Goal: Task Accomplishment & Management: Complete application form

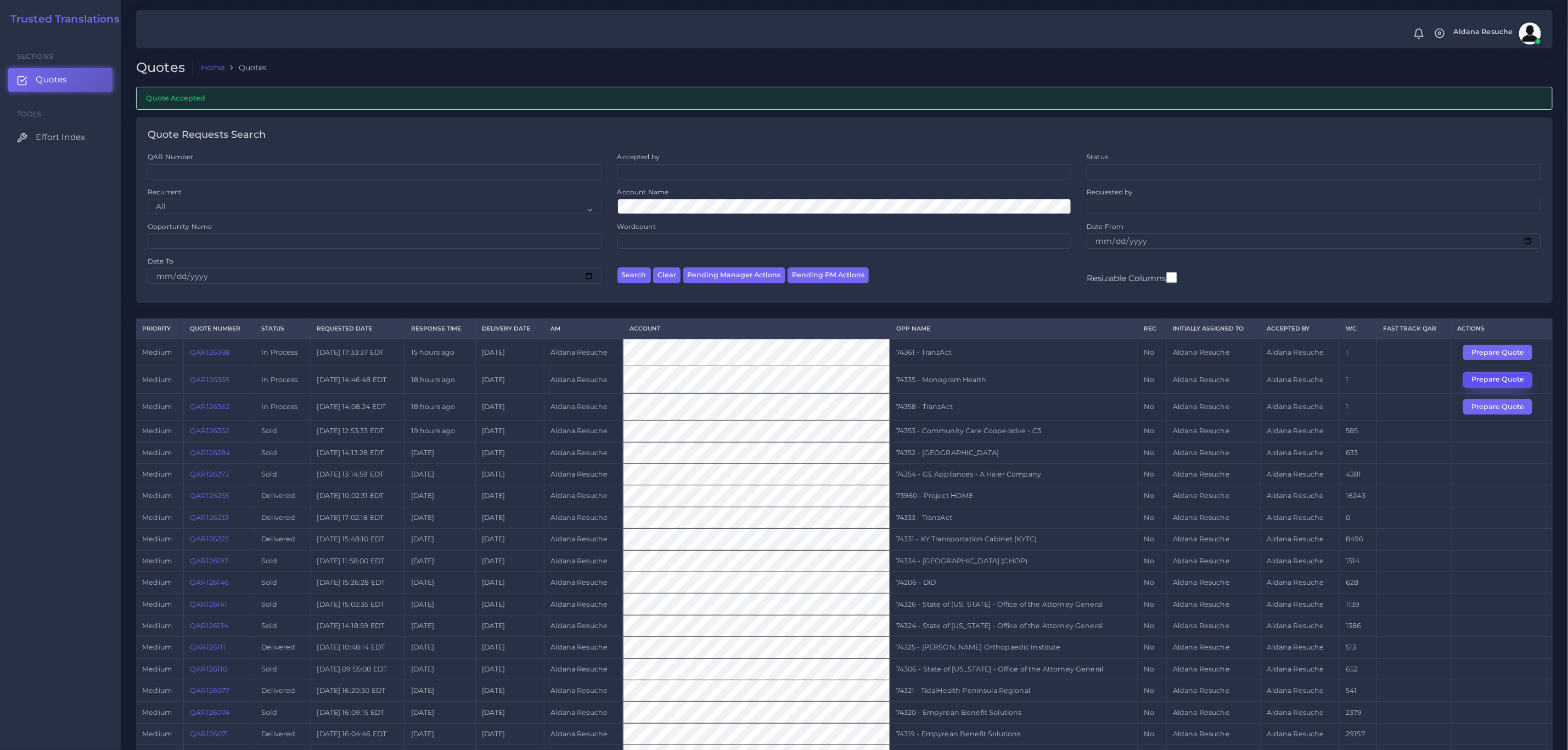
click at [1492, 387] on button "Prepare Quote" at bounding box center [1498, 379] width 69 height 15
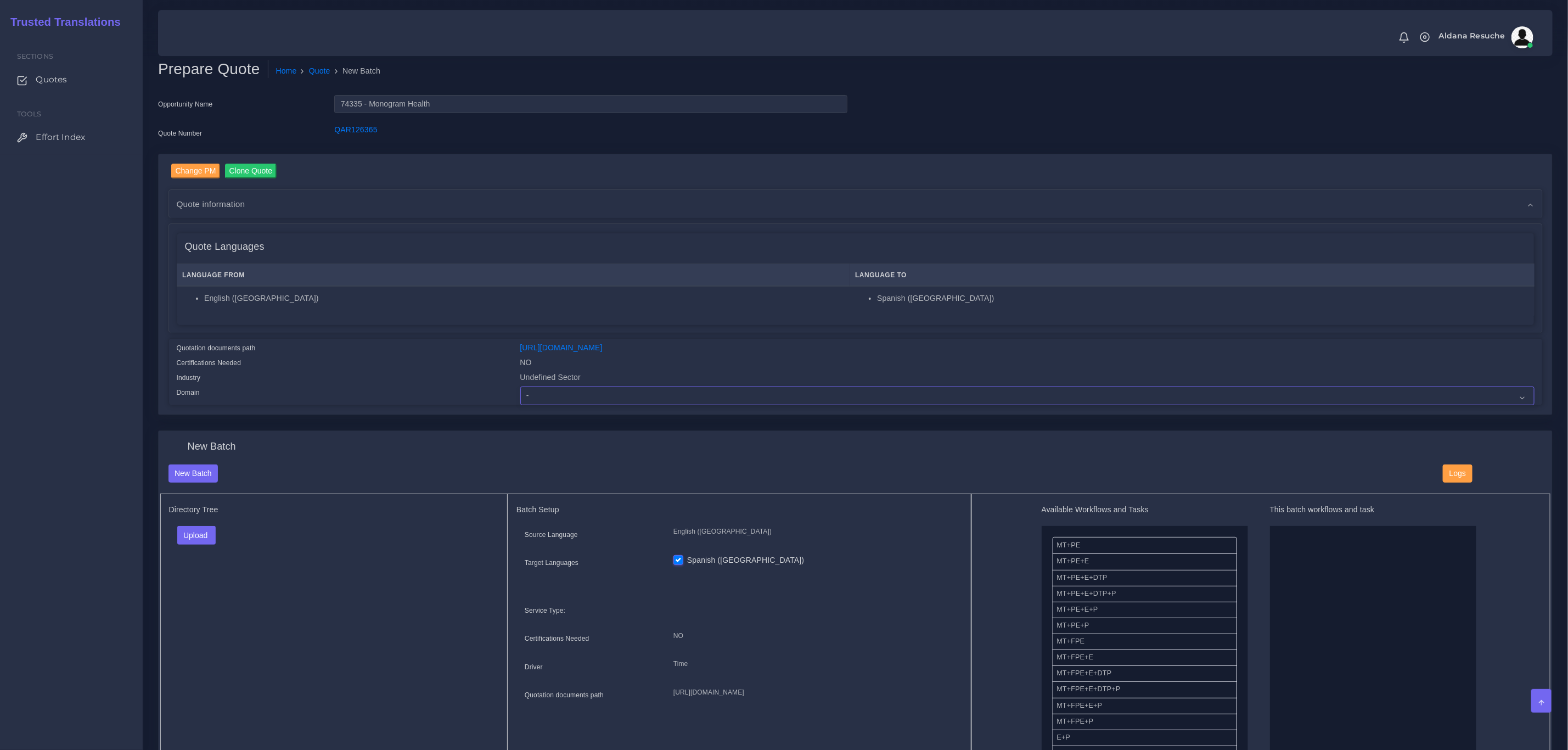
click at [583, 394] on select "- Advertising and Media Agriculture, Forestry and Fishing Architecture, Buildin…" at bounding box center [1027, 396] width 1014 height 19
select select "Healthcare and Health Sciences"
click at [520, 387] on select "- Advertising and Media Agriculture, Forestry and Fishing Architecture, Buildin…" at bounding box center [1027, 396] width 1014 height 19
click at [193, 533] on button "Upload" at bounding box center [197, 535] width 39 height 19
click at [195, 575] on label "Files" at bounding box center [215, 577] width 75 height 14
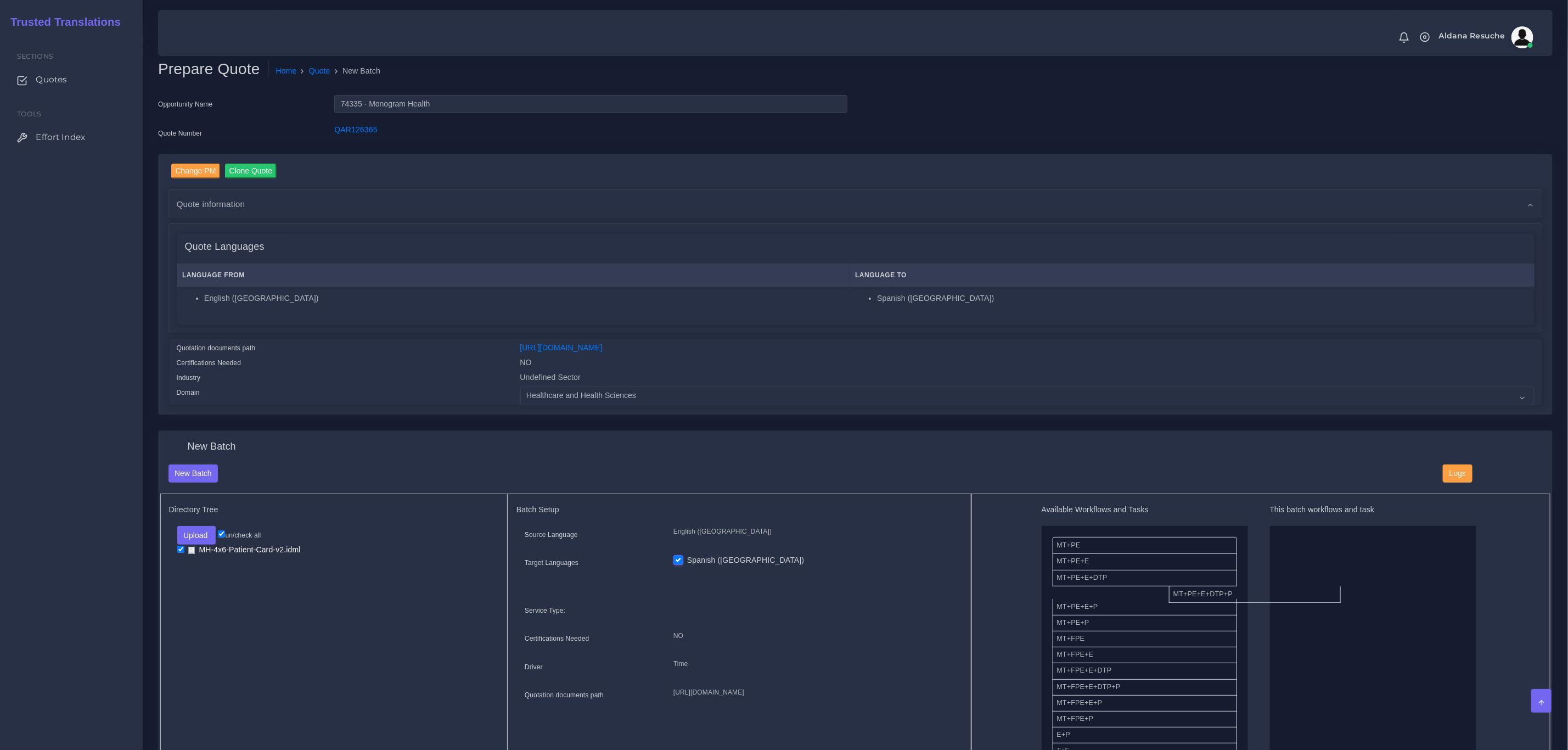
drag, startPoint x: 1166, startPoint y: 597, endPoint x: 1407, endPoint y: 591, distance: 241.1
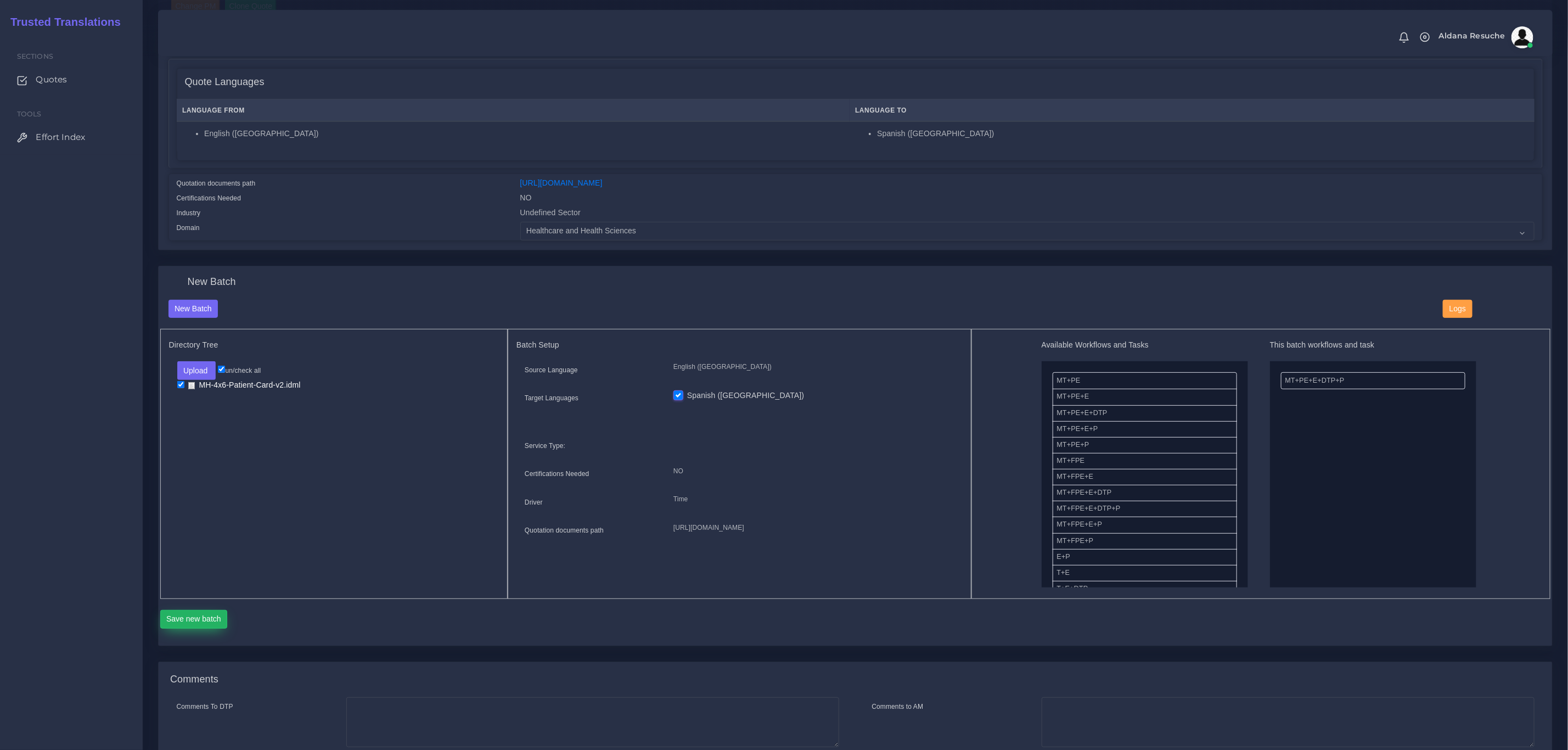
click at [206, 611] on button "Save new batch" at bounding box center [194, 619] width 68 height 19
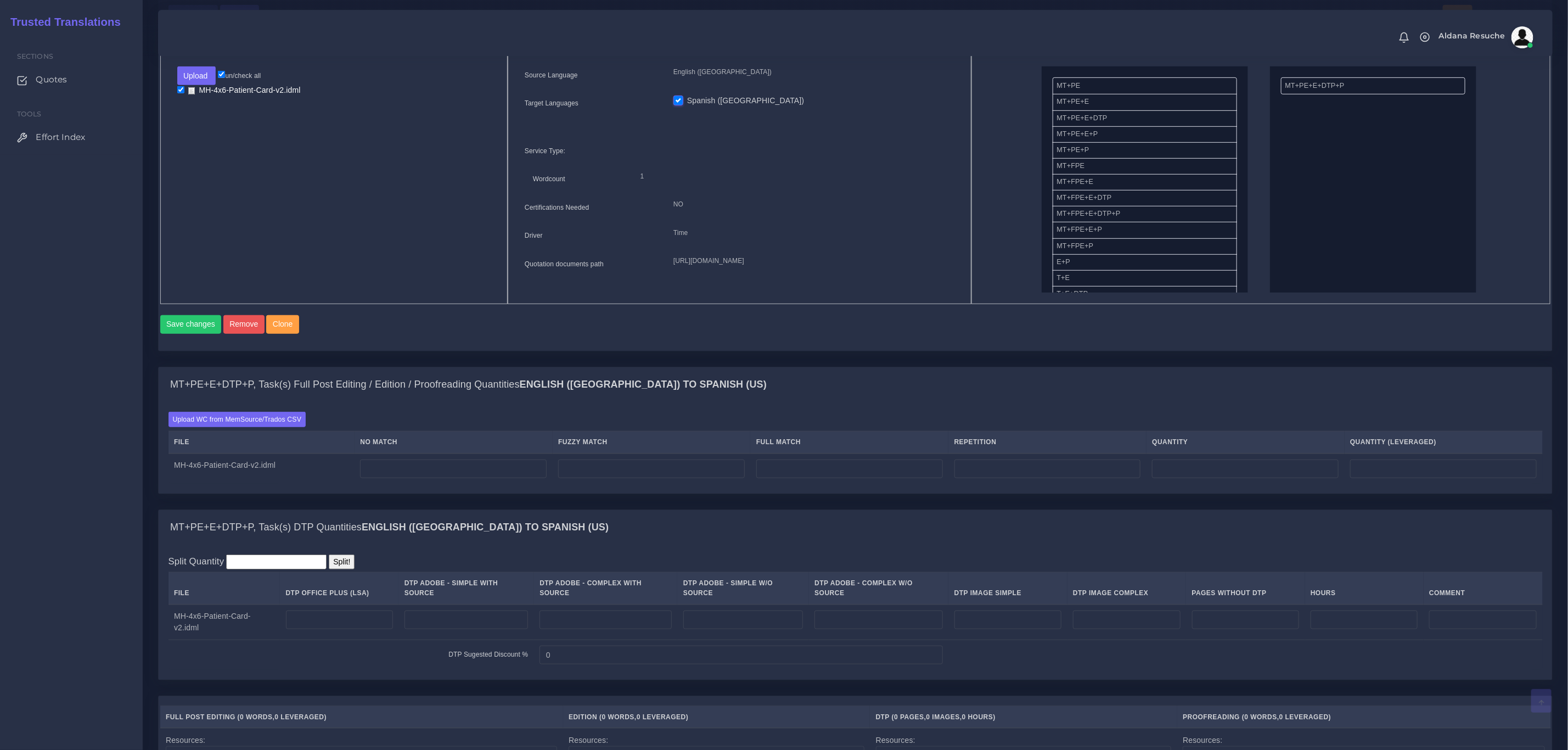
scroll to position [494, 0]
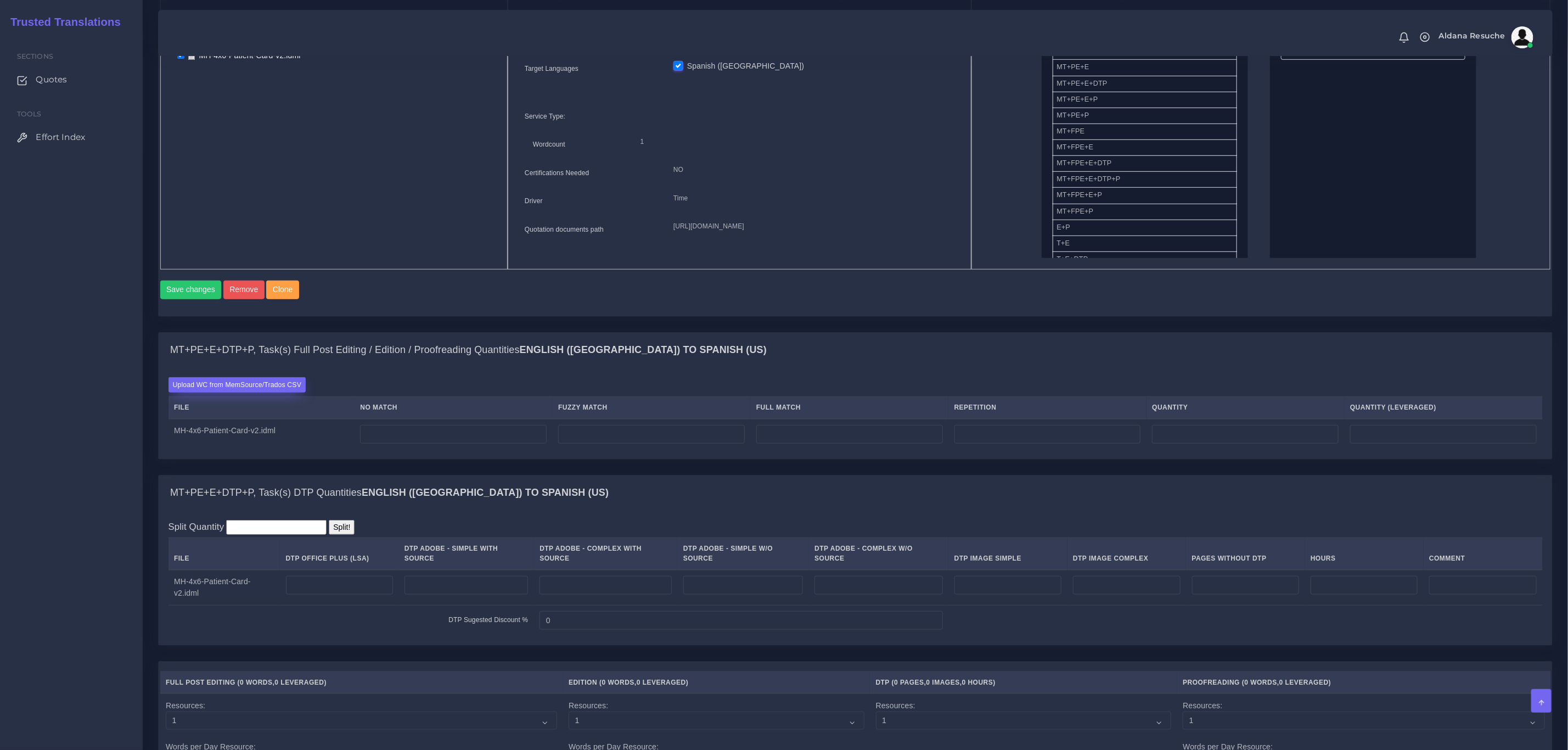
click at [231, 392] on label "Upload WC from MemSource/Trados CSV" at bounding box center [237, 384] width 138 height 15
click at [0, 0] on input "Upload WC from MemSource/Trados CSV" at bounding box center [0, 0] width 0 height 0
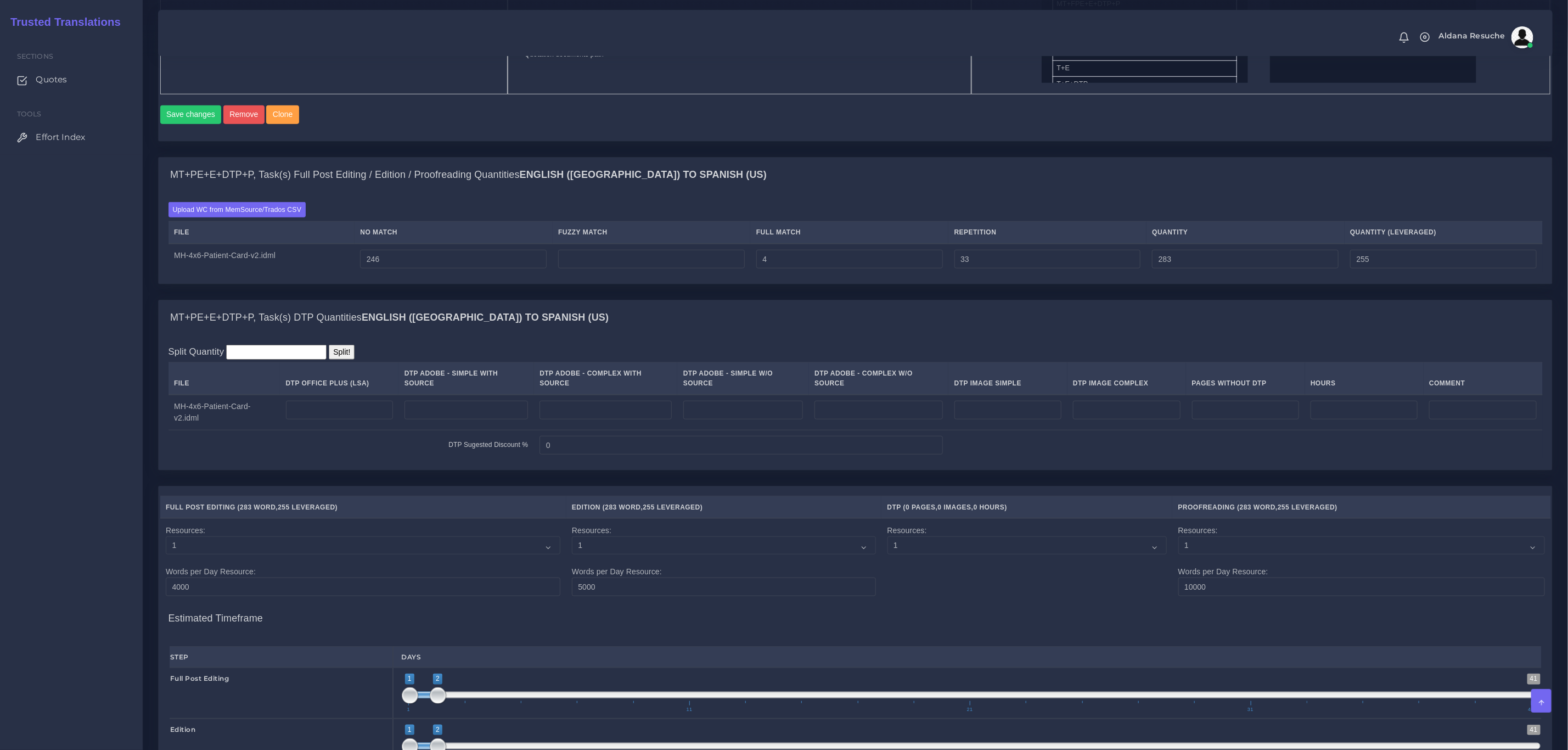
scroll to position [695, 0]
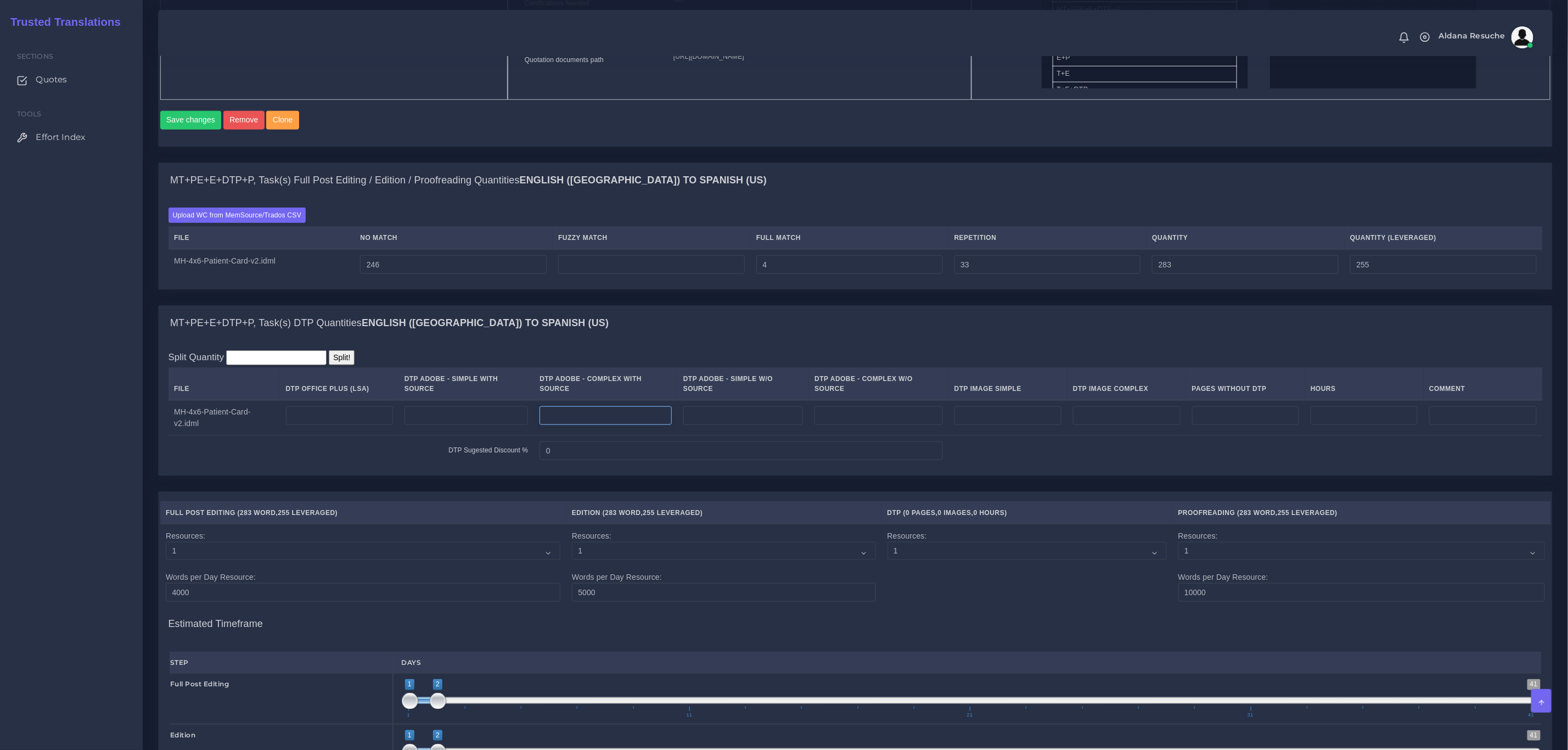
click at [601, 419] on input "number" at bounding box center [605, 415] width 132 height 19
drag, startPoint x: 578, startPoint y: 422, endPoint x: 304, endPoint y: 427, distance: 274.0
click at [304, 427] on tr "MH-4x6-Patient-Card-v2.idml 2" at bounding box center [856, 418] width 1374 height 36
type input "2"
click at [598, 304] on div "MT+PE+E+DTP+P, Task(s) Full Post Editing / Edition / Proofreading Quantities En…" at bounding box center [855, 234] width 1411 height 142
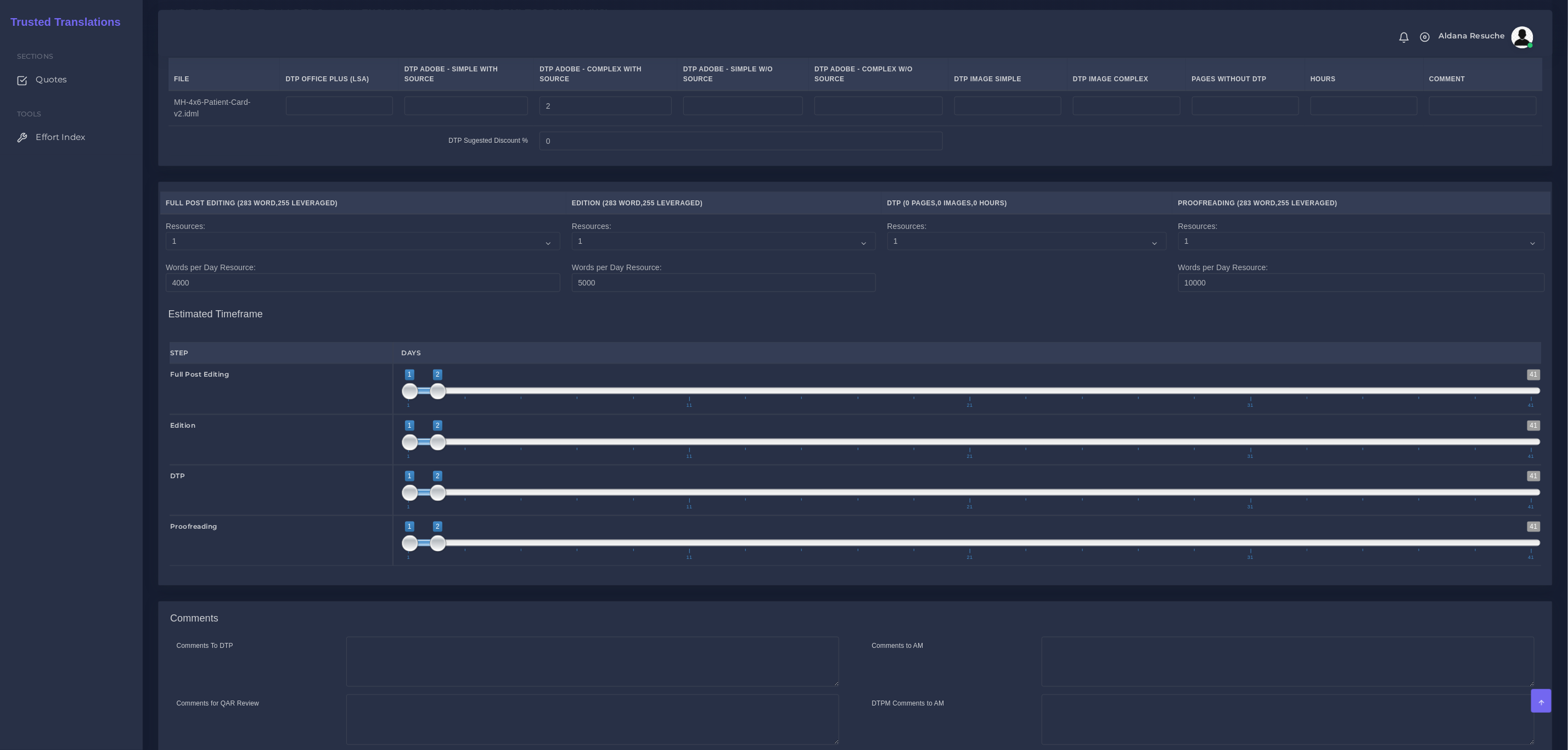
scroll to position [1107, 0]
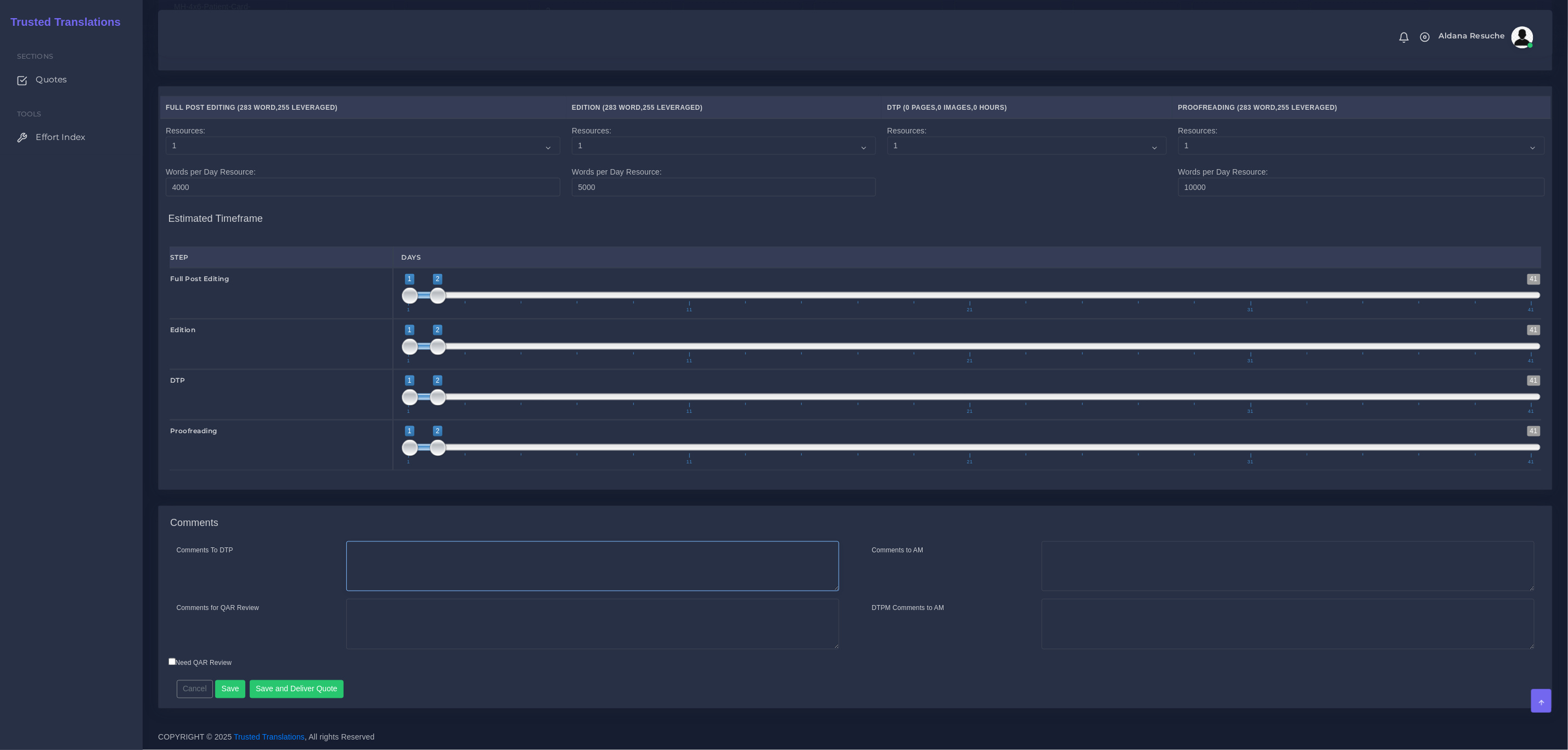
click at [420, 573] on textarea "Comments To DTP" at bounding box center [593, 566] width 493 height 51
type textarea "DTP in InDesign"
type textarea "PEEP+DTP"
click at [321, 681] on button "Save and Deliver Quote" at bounding box center [296, 689] width 94 height 19
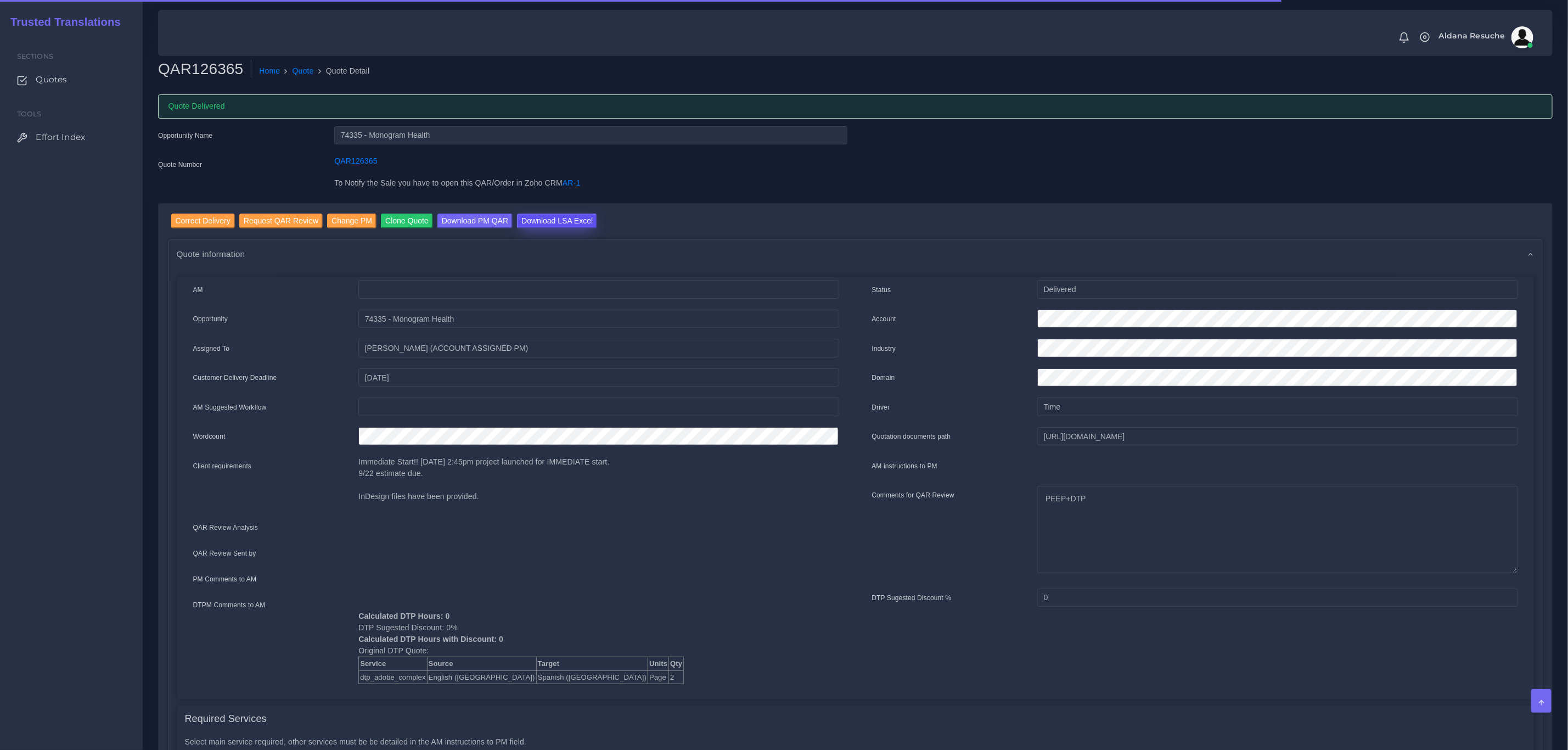
click at [560, 216] on input "Download LSA Excel" at bounding box center [557, 221] width 80 height 15
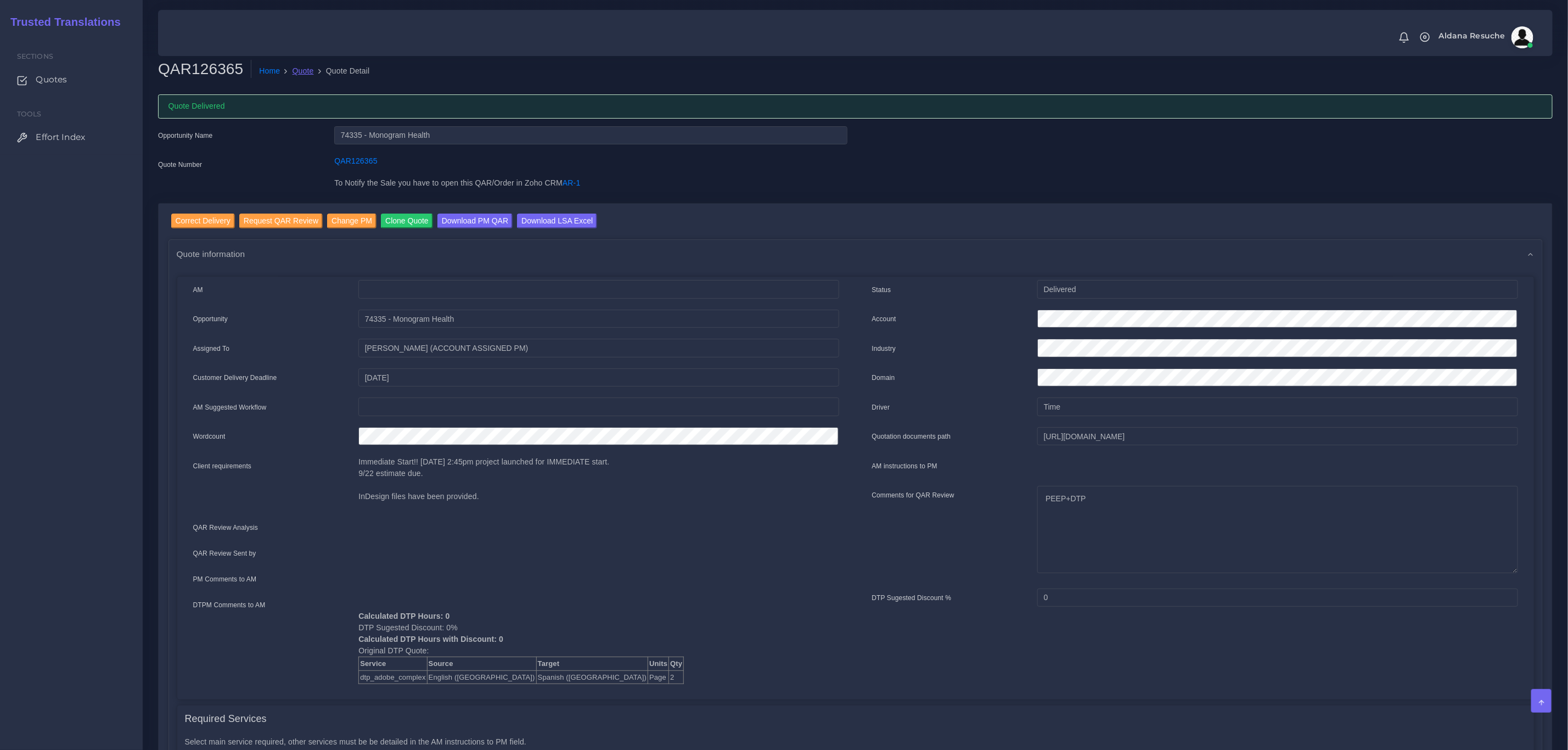
click at [300, 71] on link "Quote" at bounding box center [303, 71] width 21 height 12
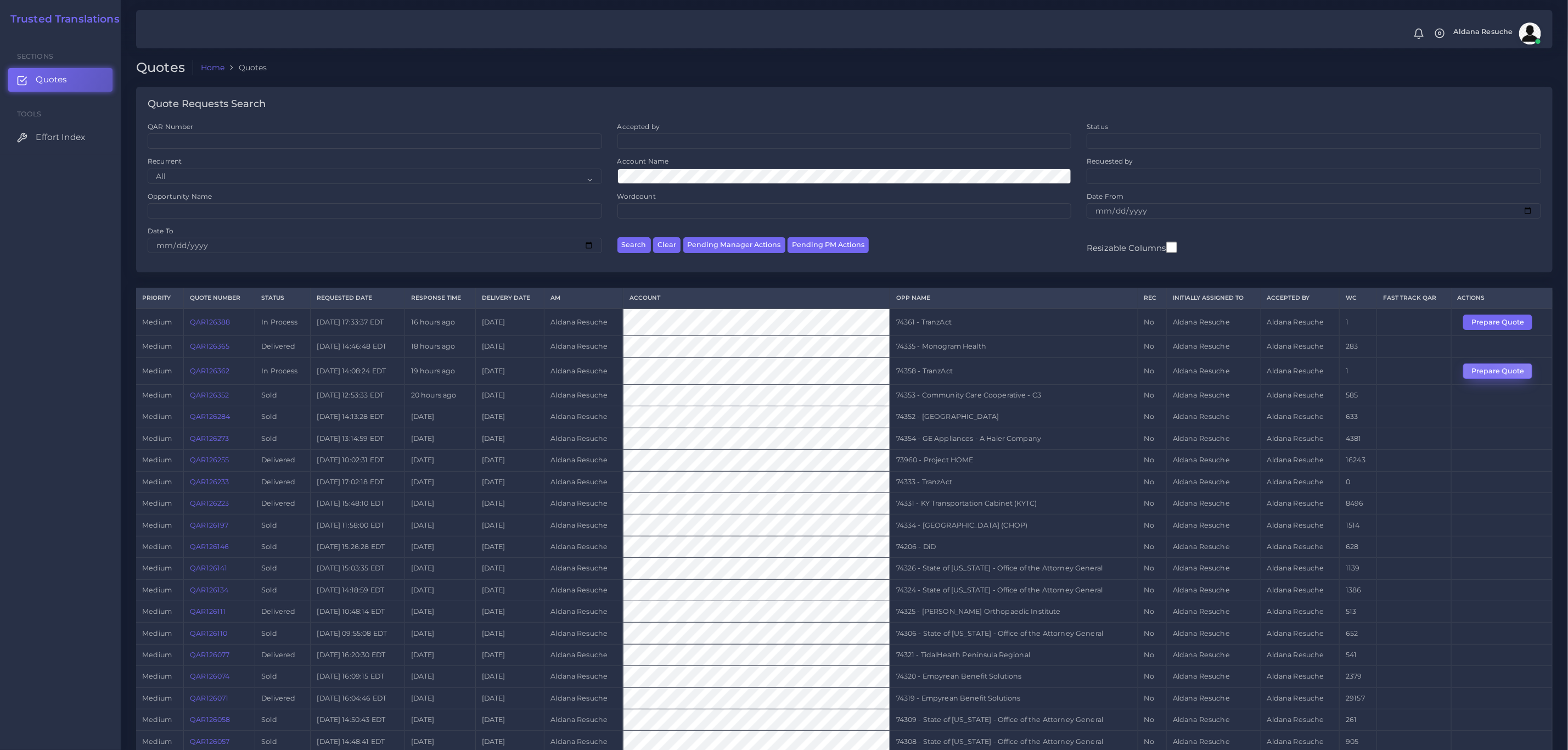
click at [1489, 374] on button "Prepare Quote" at bounding box center [1498, 371] width 69 height 15
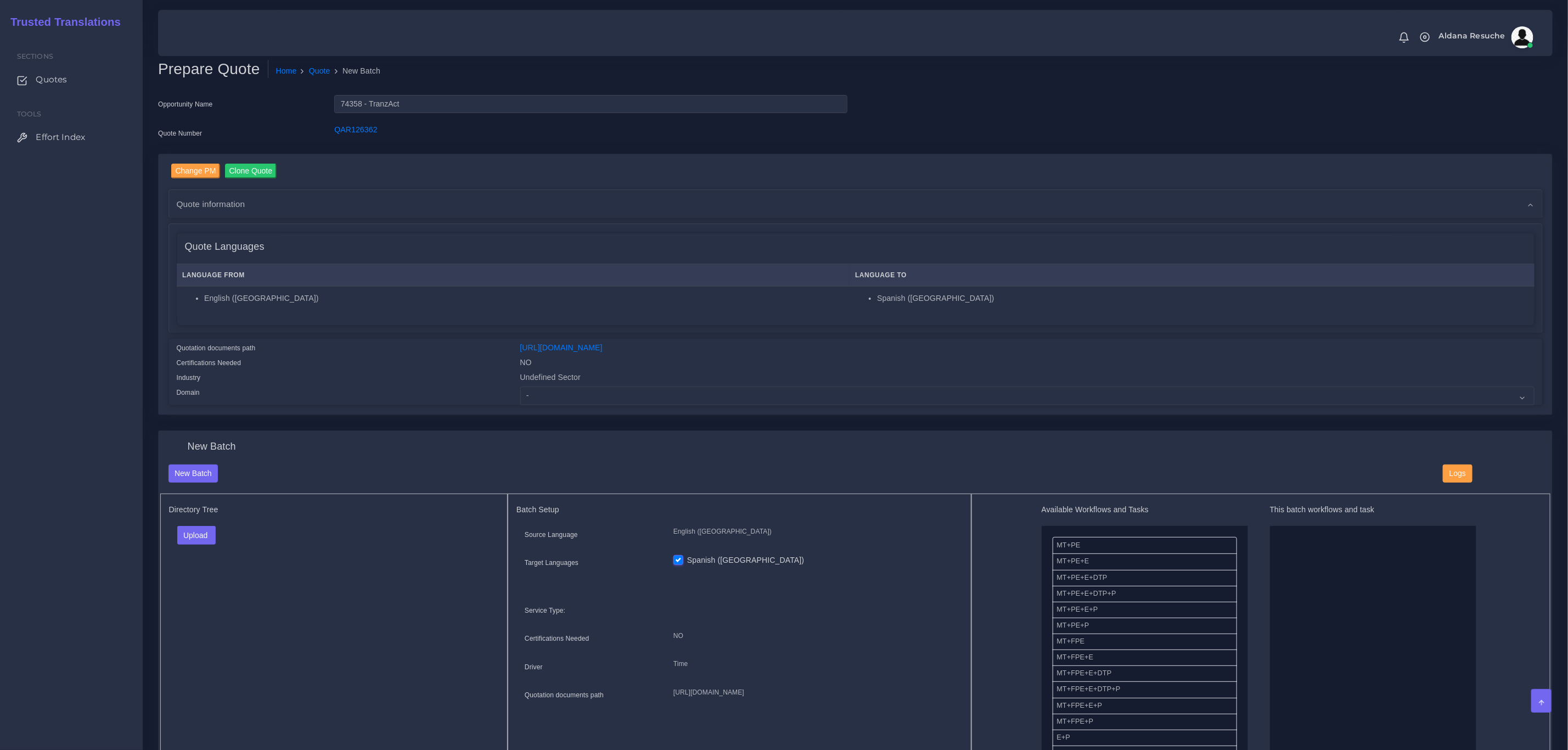
click at [558, 410] on div "Change PM Clone Quote Quote information AM time" at bounding box center [855, 284] width 1393 height 261
click at [558, 393] on select "- Advertising and Media Agriculture, Forestry and Fishing Architecture, Buildin…" at bounding box center [1027, 396] width 1014 height 19
select select "Healthcare and Health Sciences"
click at [520, 387] on select "- Advertising and Media Agriculture, Forestry and Fishing Architecture, Buildin…" at bounding box center [1027, 396] width 1014 height 19
click at [200, 538] on button "Upload" at bounding box center [197, 535] width 39 height 19
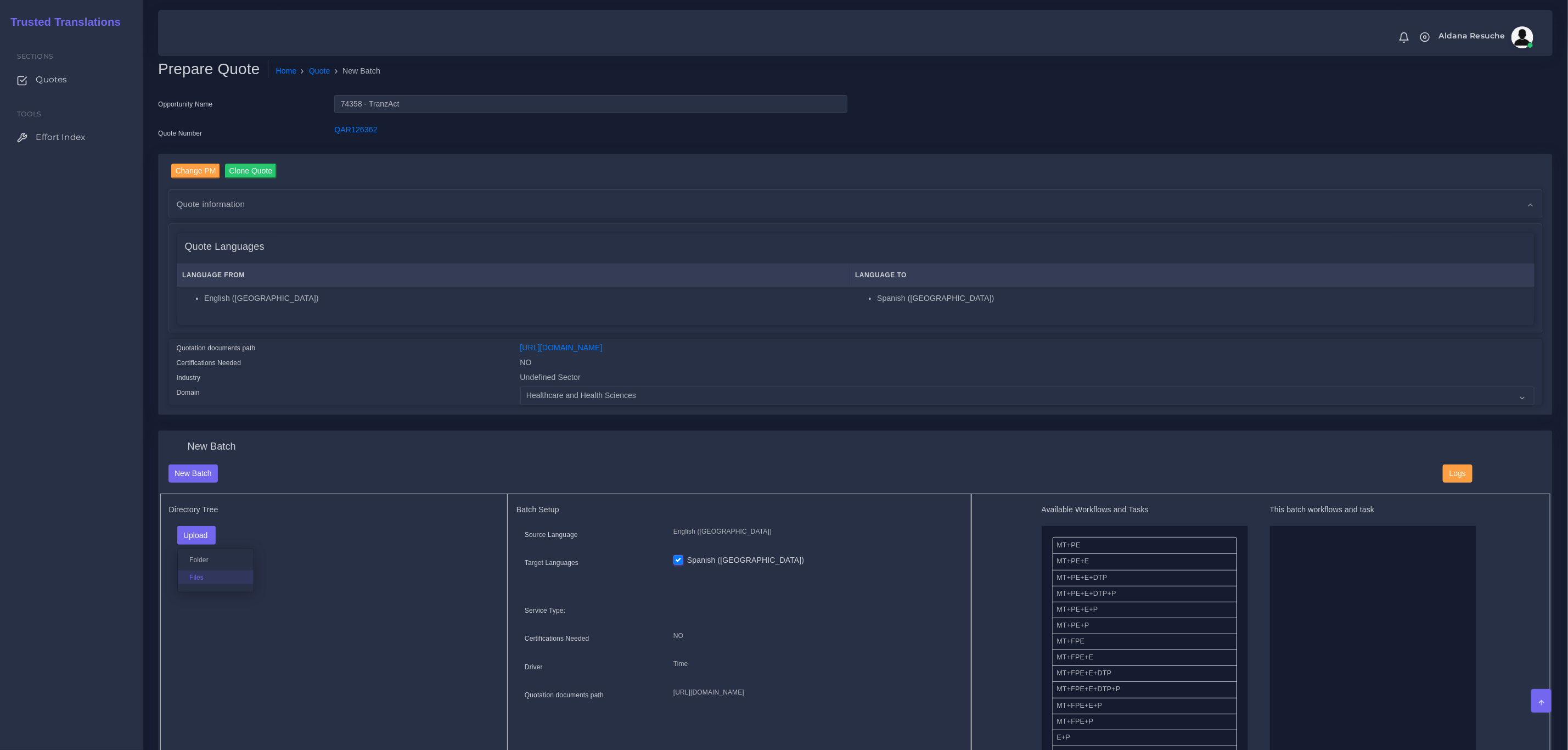
click at [220, 580] on label "Files" at bounding box center [215, 577] width 75 height 14
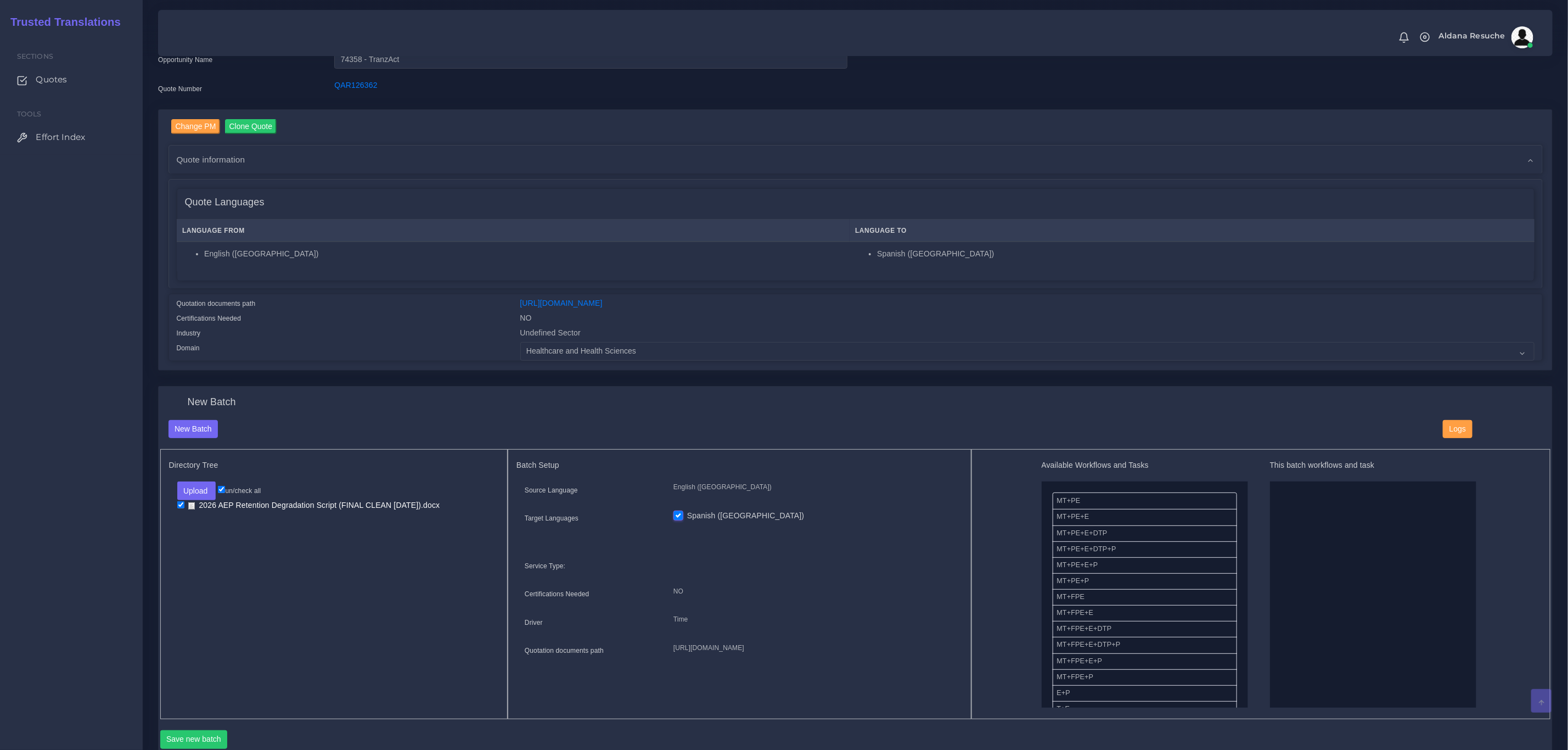
scroll to position [82, 0]
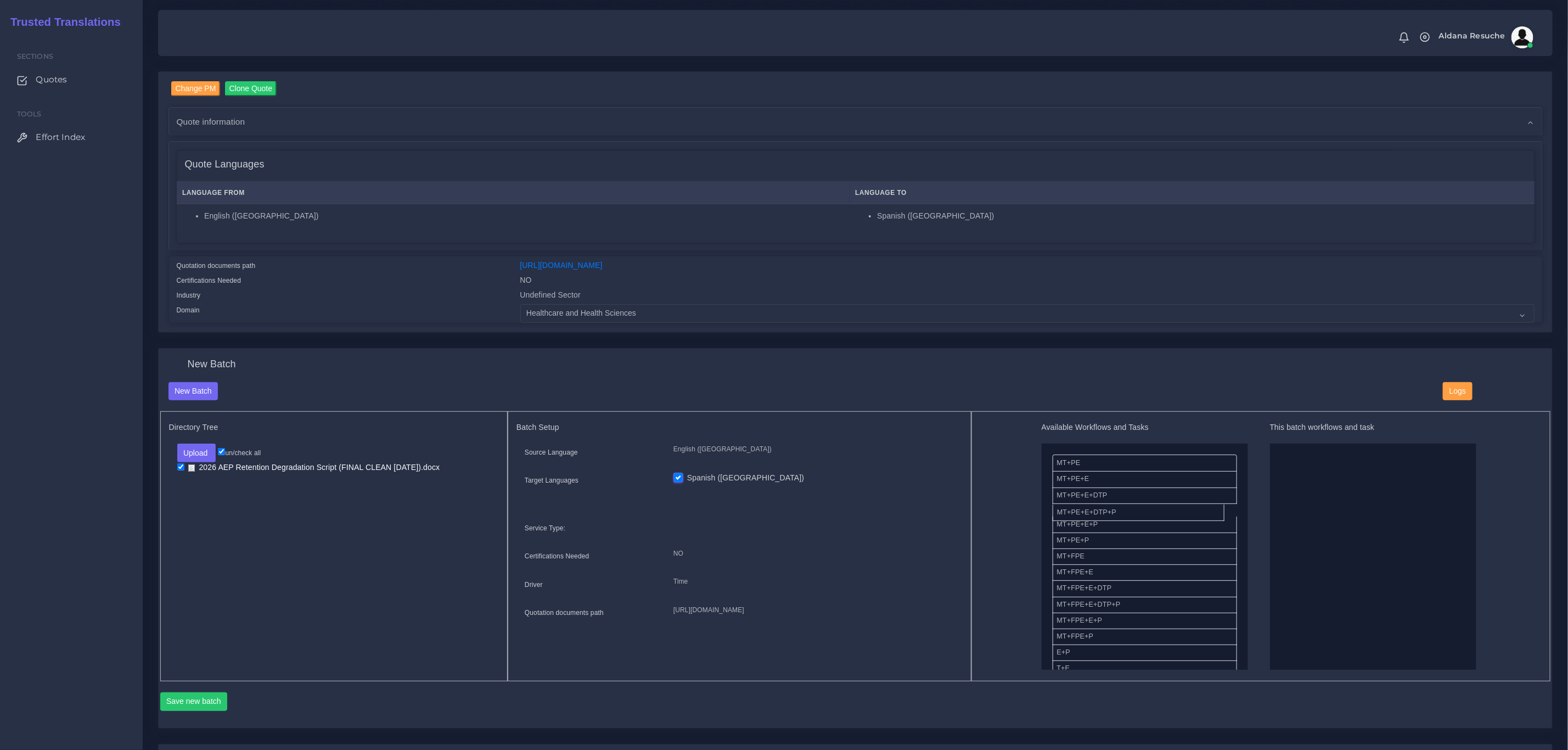
drag, startPoint x: 1119, startPoint y: 519, endPoint x: 1376, endPoint y: 511, distance: 257.1
click at [190, 700] on button "Save new batch" at bounding box center [194, 701] width 68 height 19
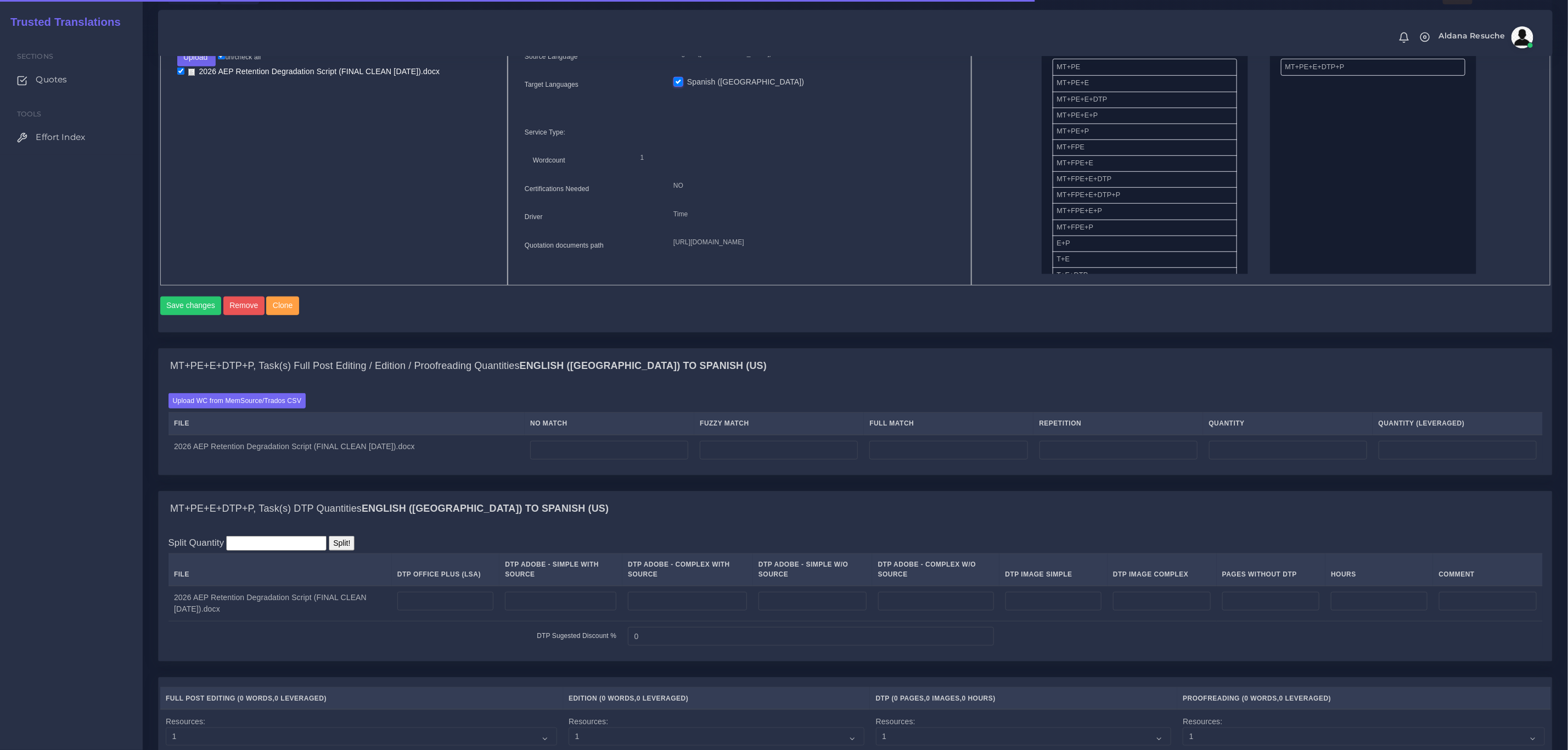
scroll to position [577, 0]
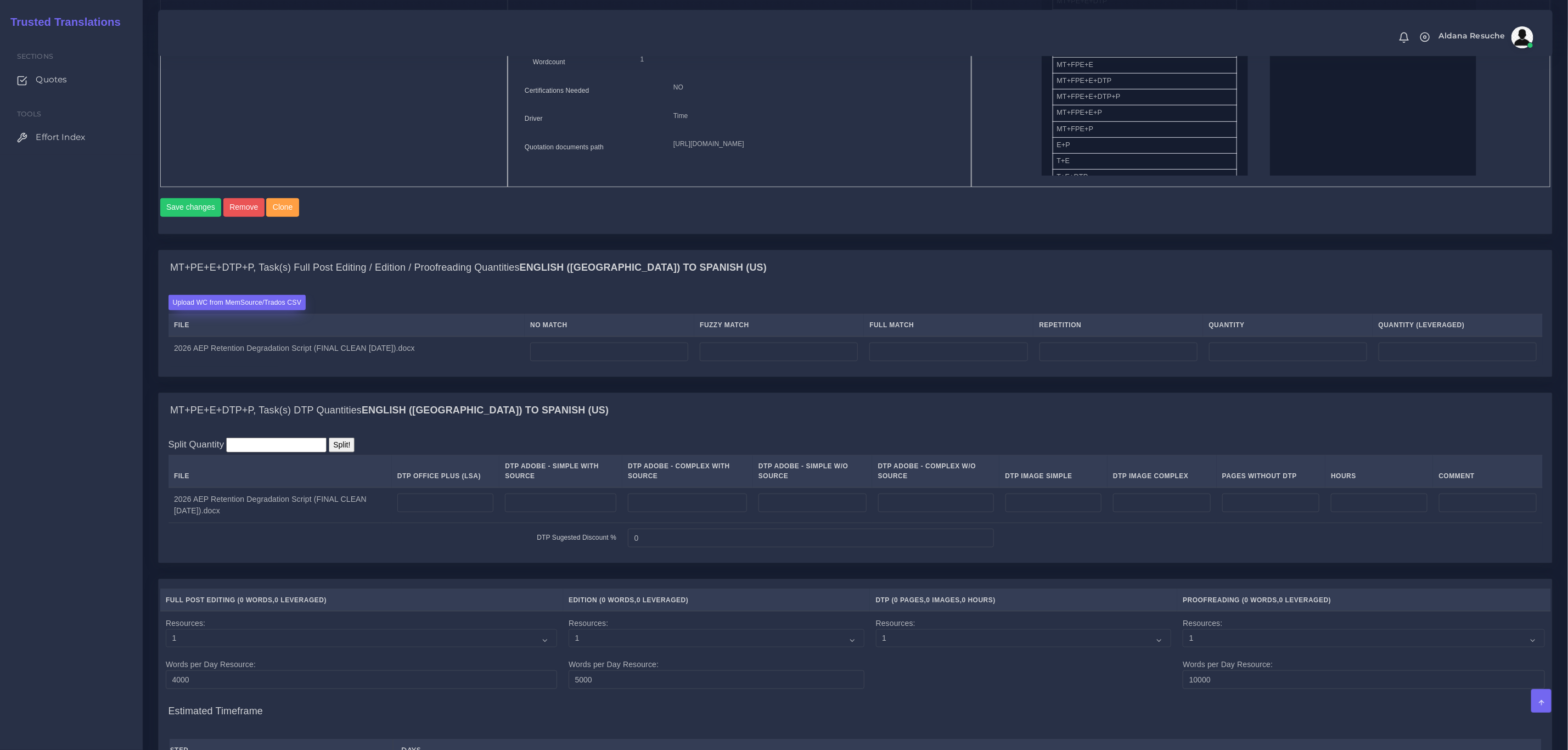
click at [237, 310] on label "Upload WC from MemSource/Trados CSV" at bounding box center [237, 302] width 138 height 15
click at [0, 0] on input "Upload WC from MemSource/Trados CSV" at bounding box center [0, 0] width 0 height 0
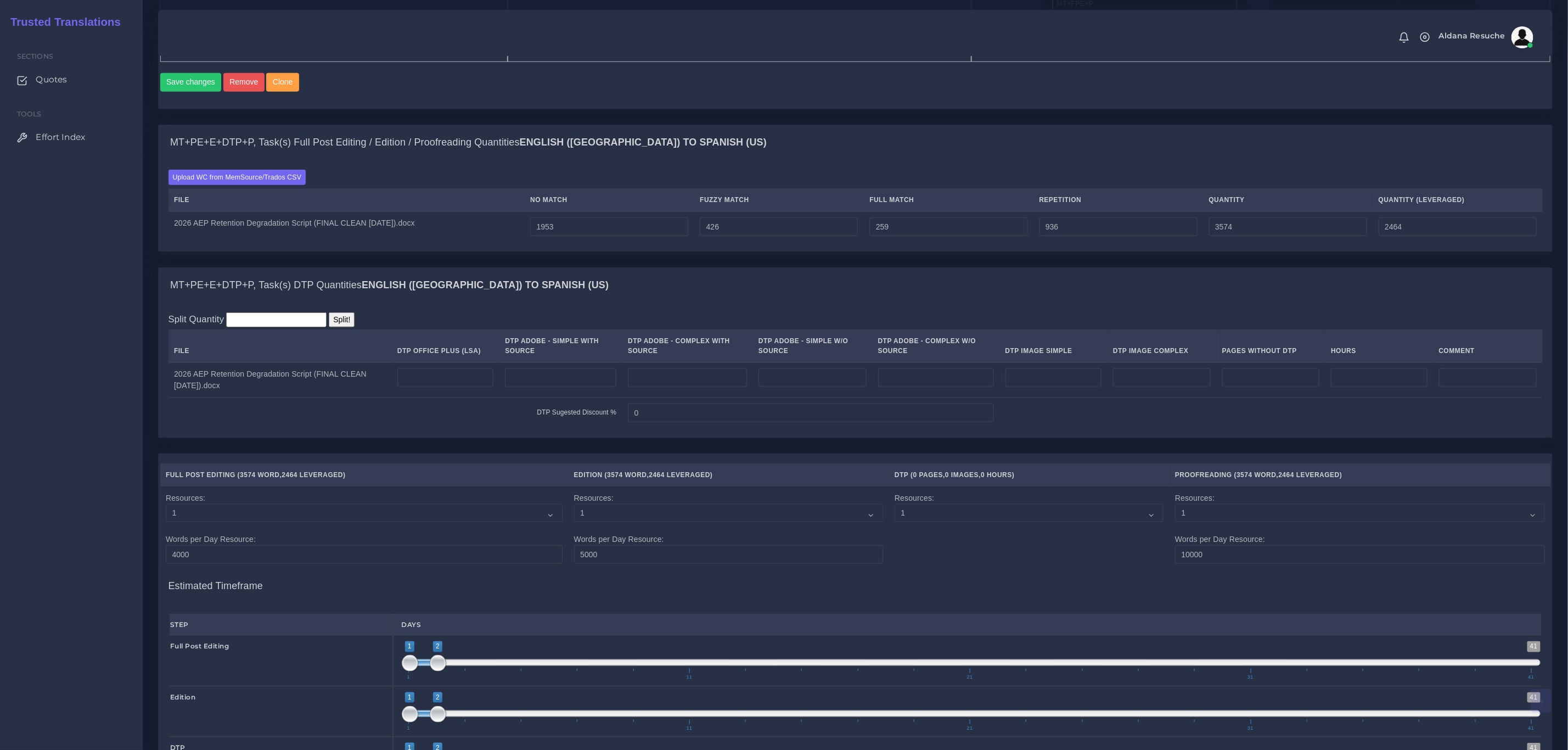
scroll to position [823, 0]
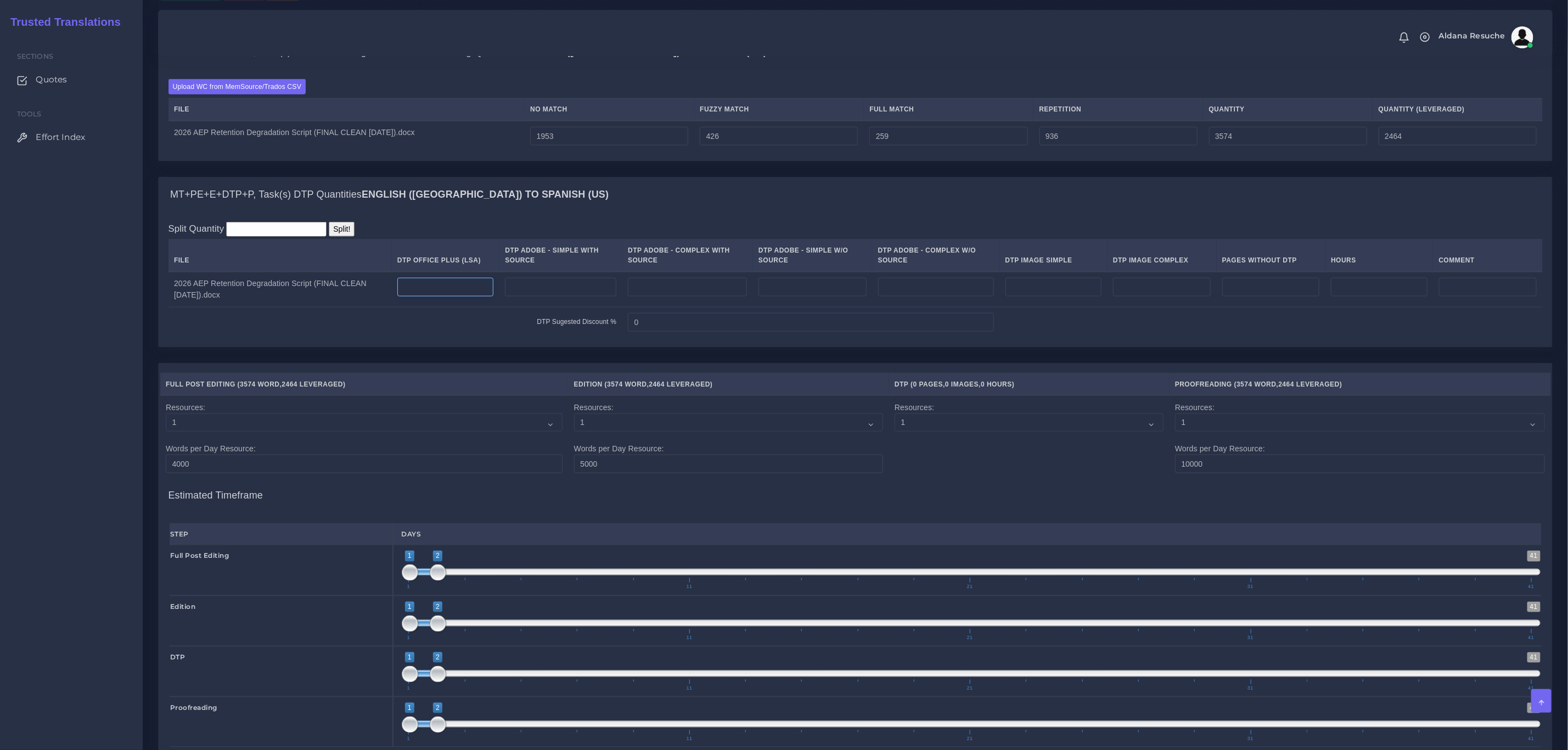
click at [425, 296] on input "number" at bounding box center [446, 287] width 96 height 19
type input "10"
click at [418, 347] on div "Split Quantity Split! File DTP Office Plus (LSA) DTP Adobe - Simple With Source…" at bounding box center [855, 279] width 1393 height 135
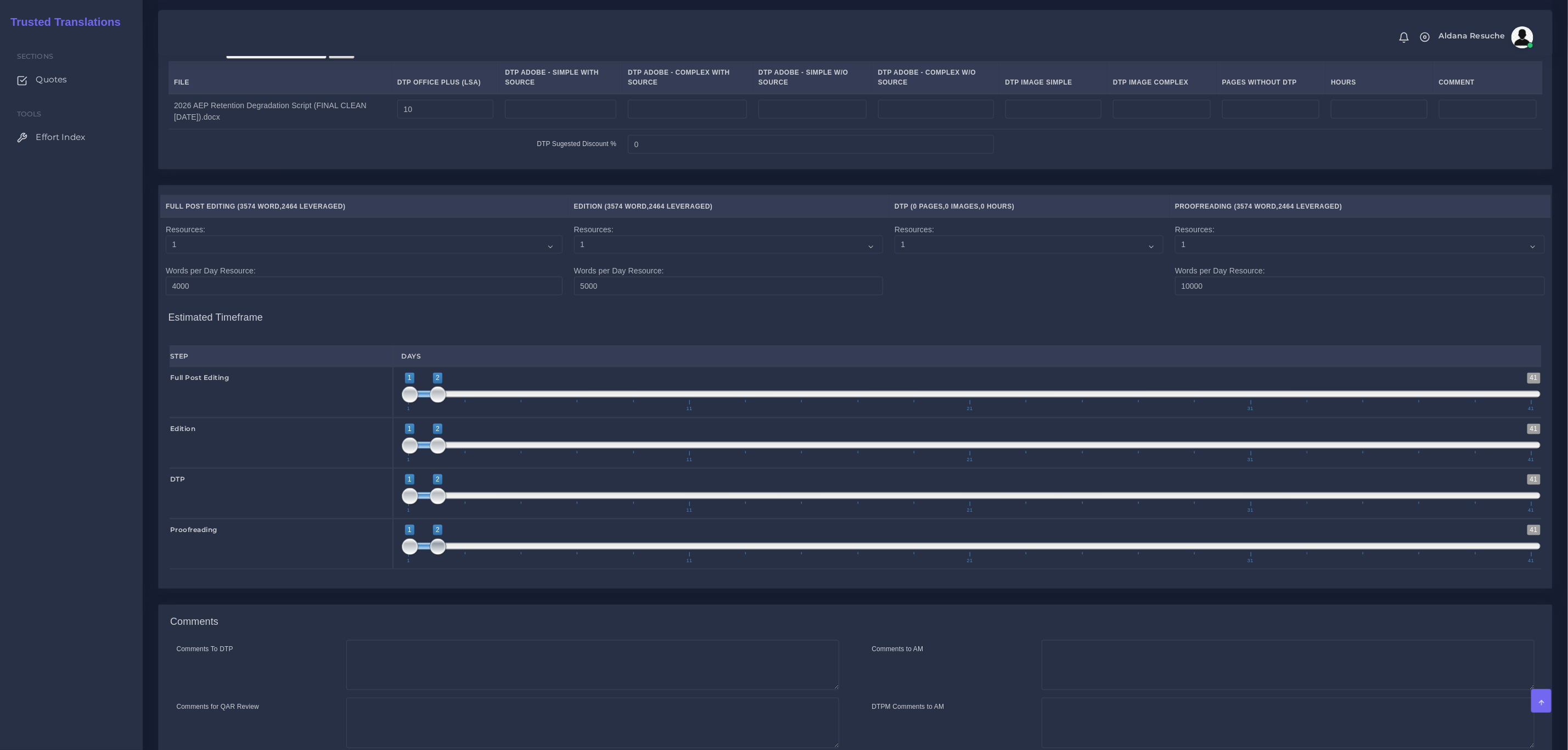
scroll to position [1120, 0]
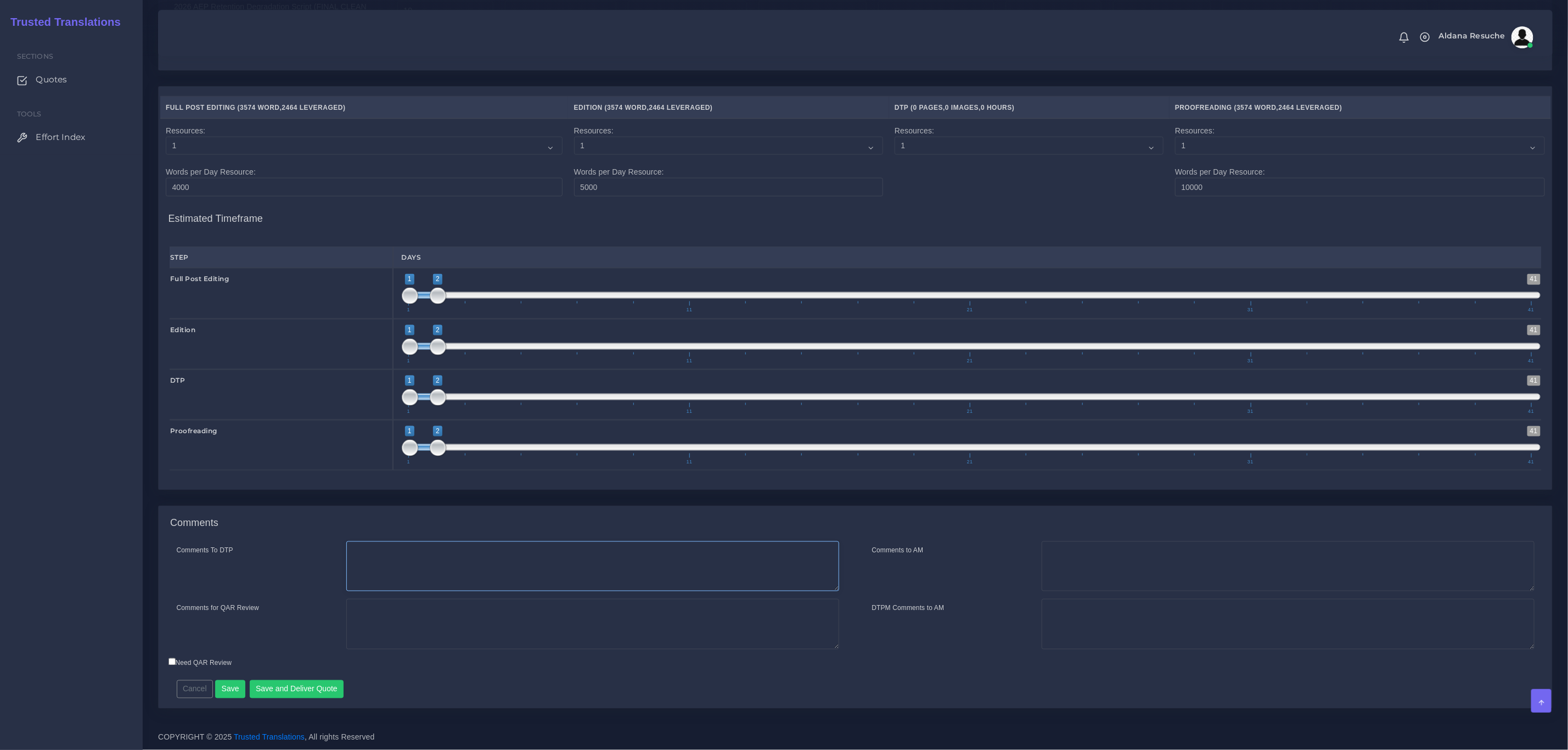
click at [460, 573] on textarea "Comments To DTP" at bounding box center [593, 566] width 493 height 51
type textarea "DTP in word"
type textarea "PEEP+DTP"
click at [308, 692] on button "Save and Deliver Quote" at bounding box center [296, 689] width 94 height 19
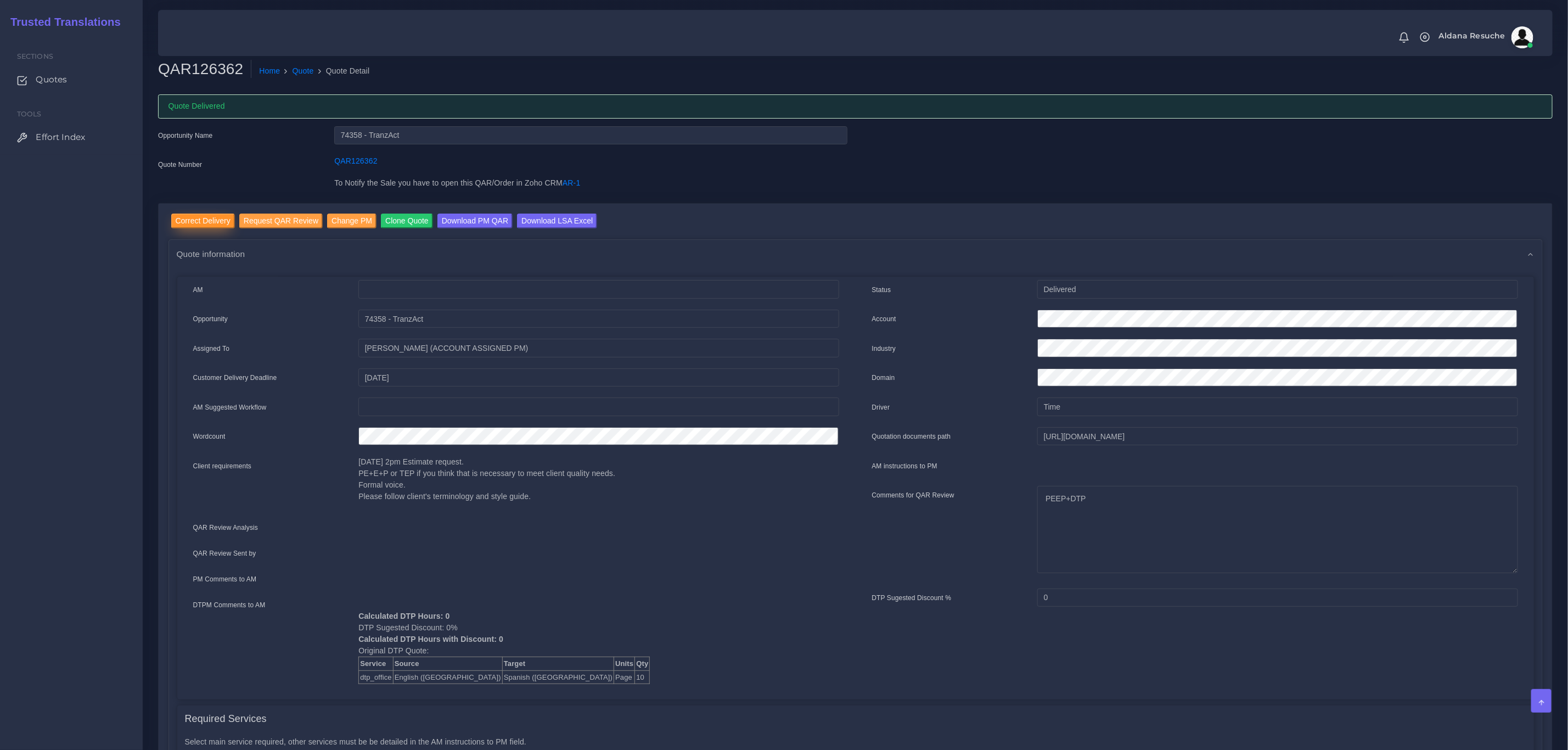
click at [187, 219] on input "Correct Delivery" at bounding box center [203, 221] width 64 height 15
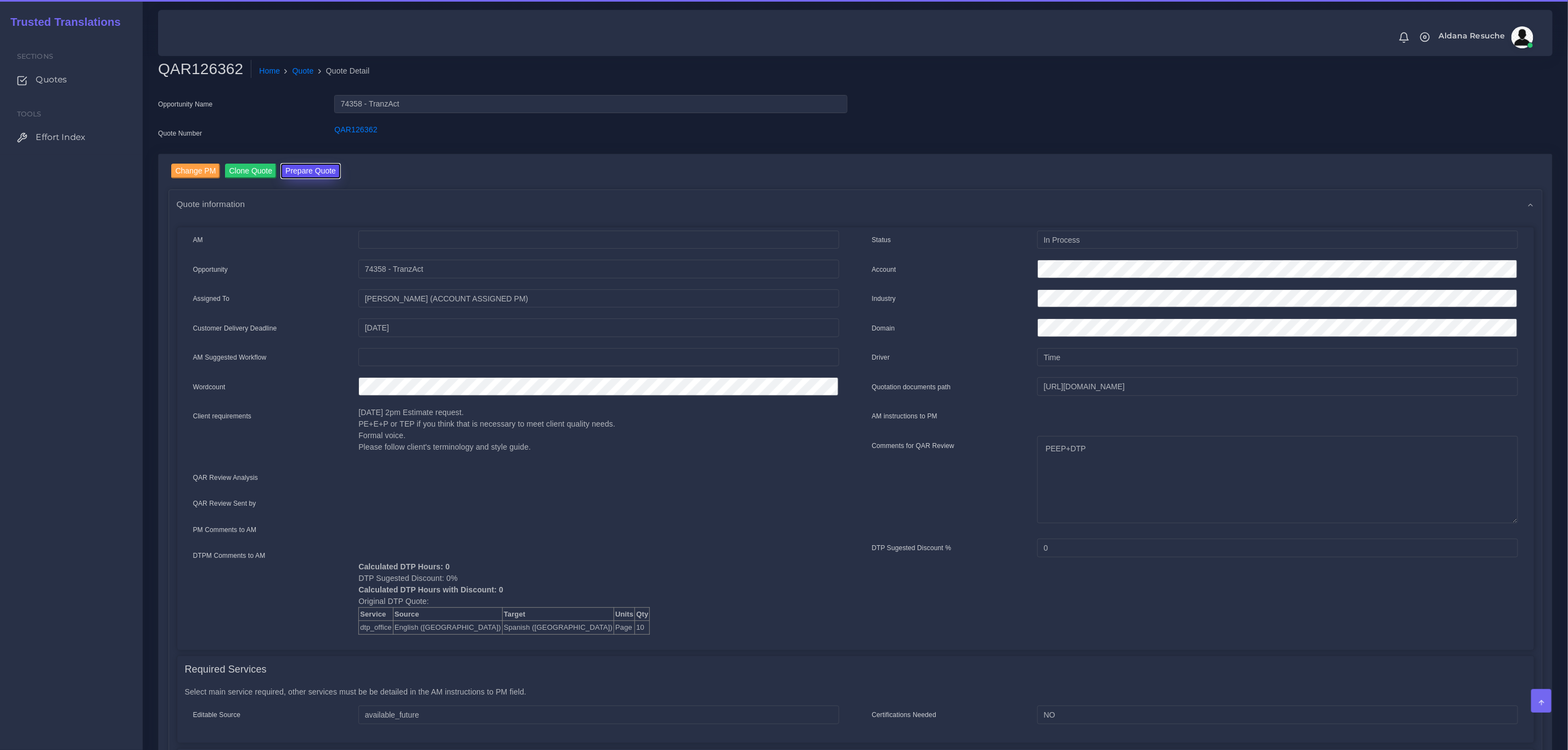
click at [316, 173] on button "Prepare Quote" at bounding box center [310, 171] width 59 height 15
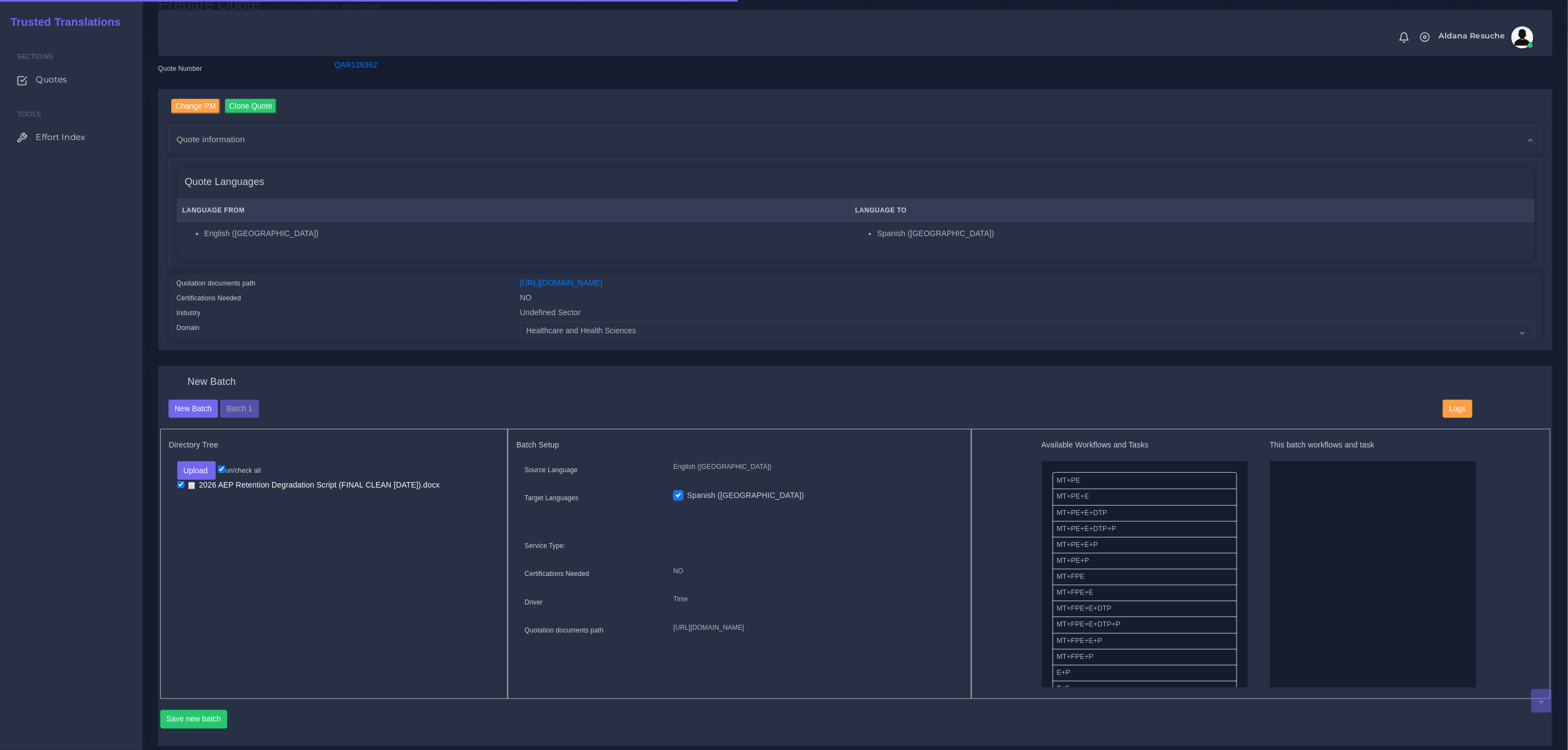
scroll to position [82, 0]
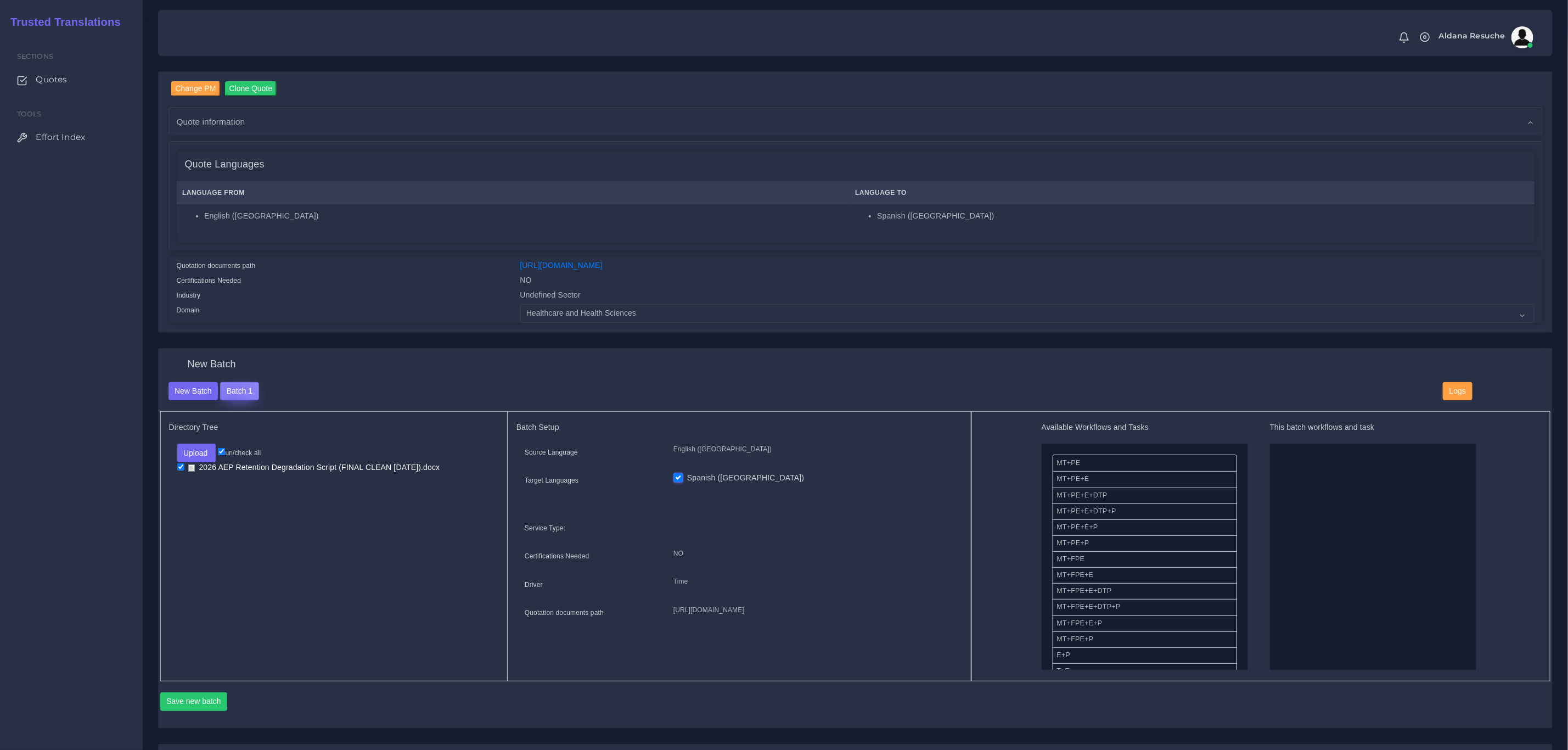
click at [231, 398] on button "Batch 1" at bounding box center [239, 391] width 38 height 19
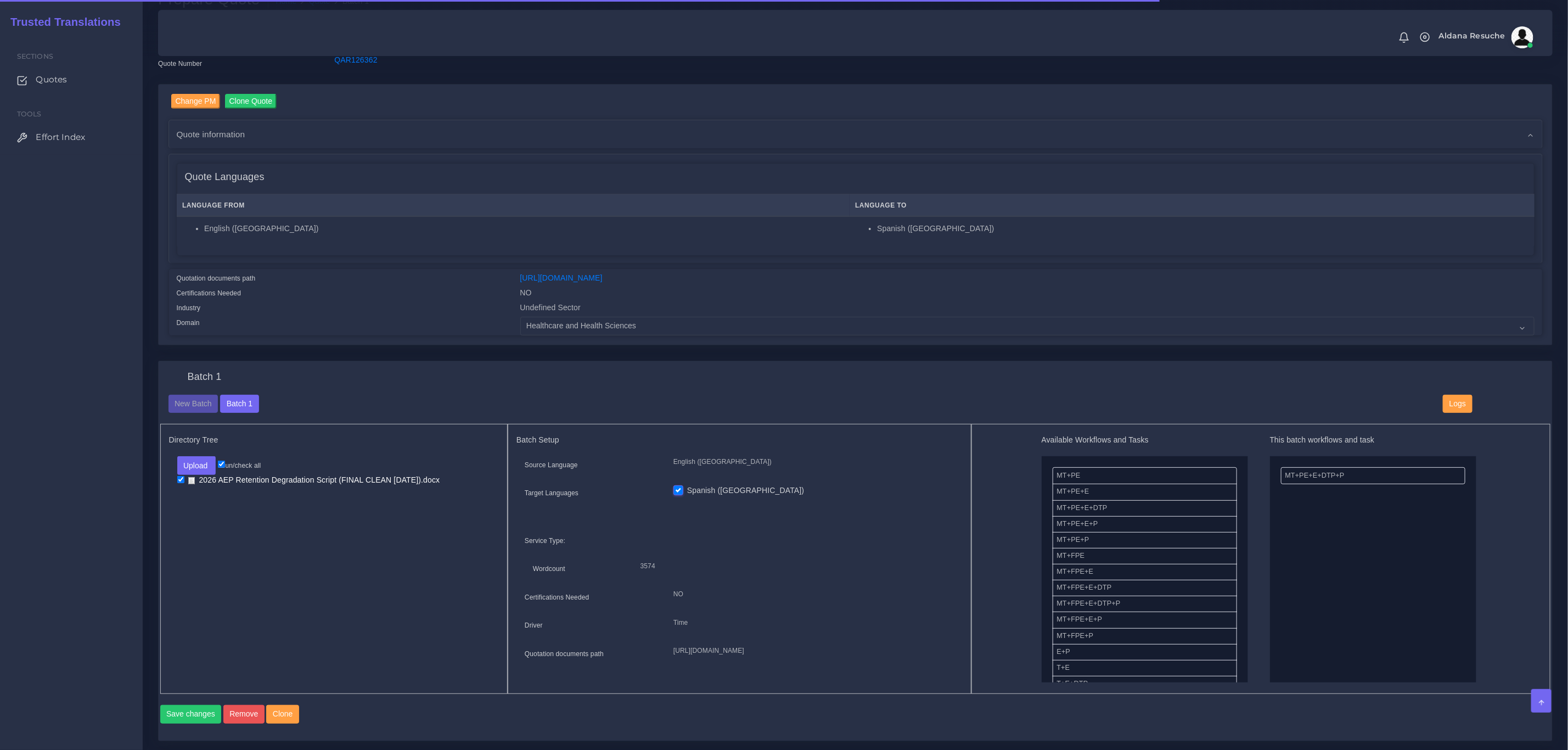
scroll to position [164, 0]
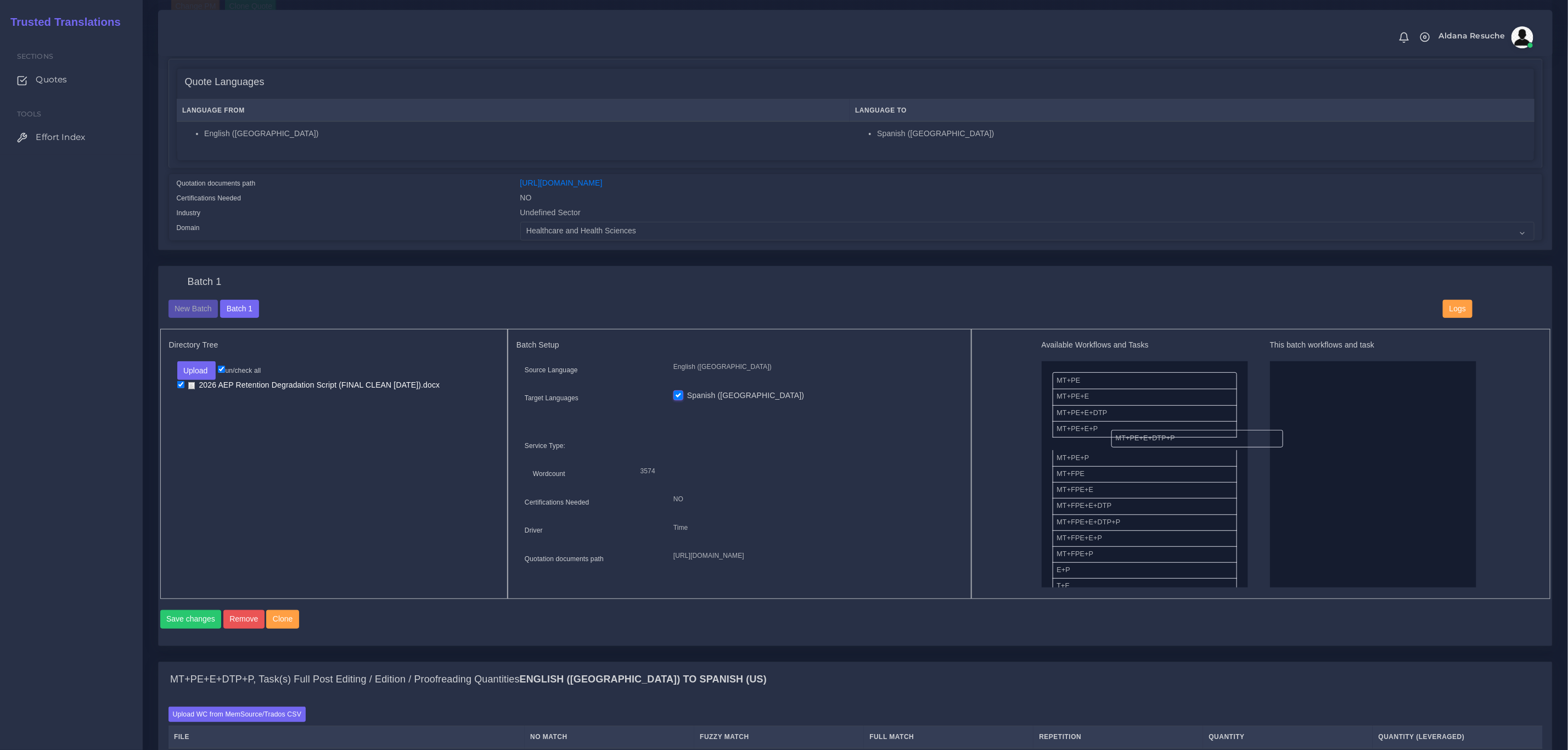
drag, startPoint x: 1306, startPoint y: 376, endPoint x: 1136, endPoint y: 433, distance: 179.3
drag, startPoint x: 1104, startPoint y: 464, endPoint x: 1270, endPoint y: 430, distance: 169.4
click at [178, 628] on button "Save changes" at bounding box center [191, 619] width 61 height 19
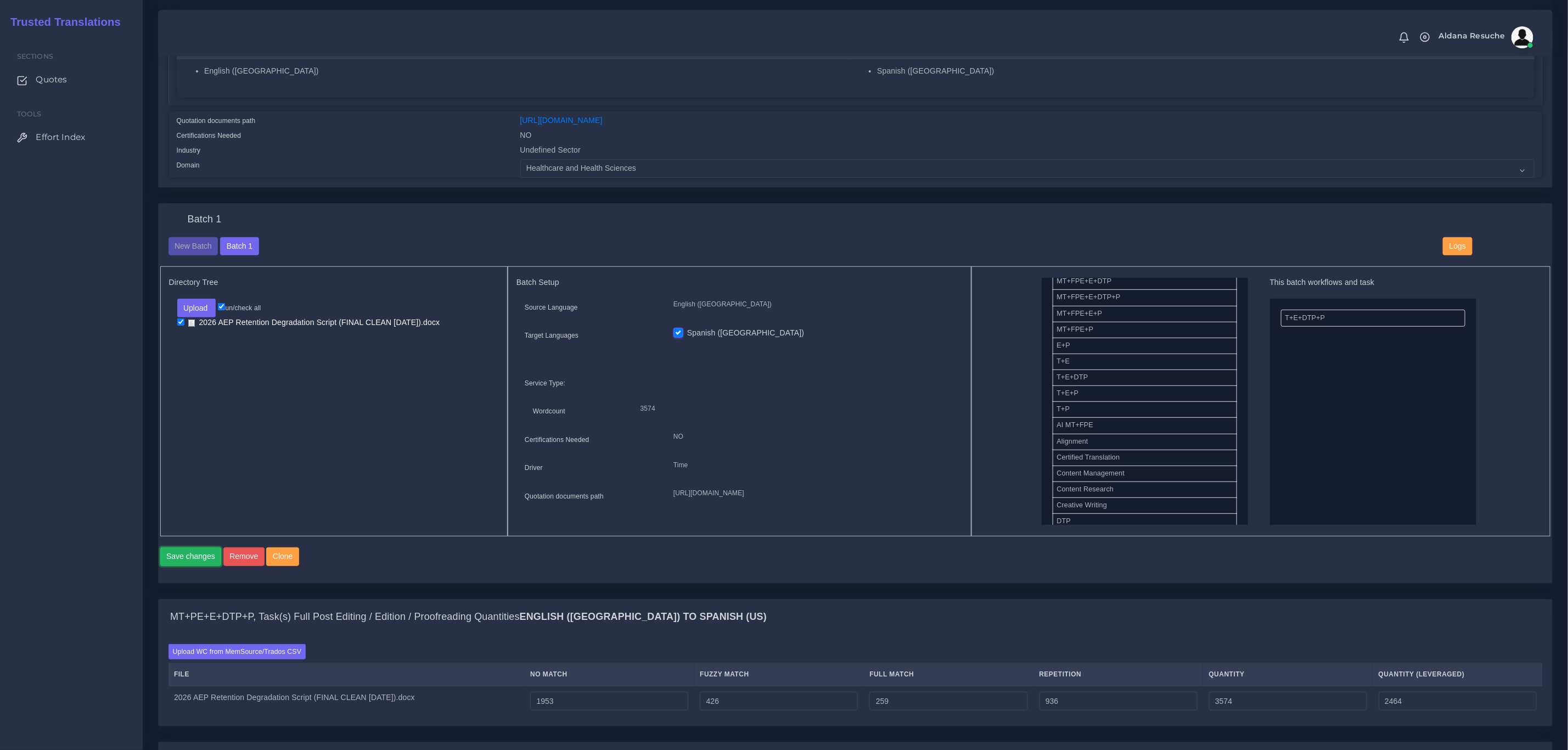
scroll to position [494, 0]
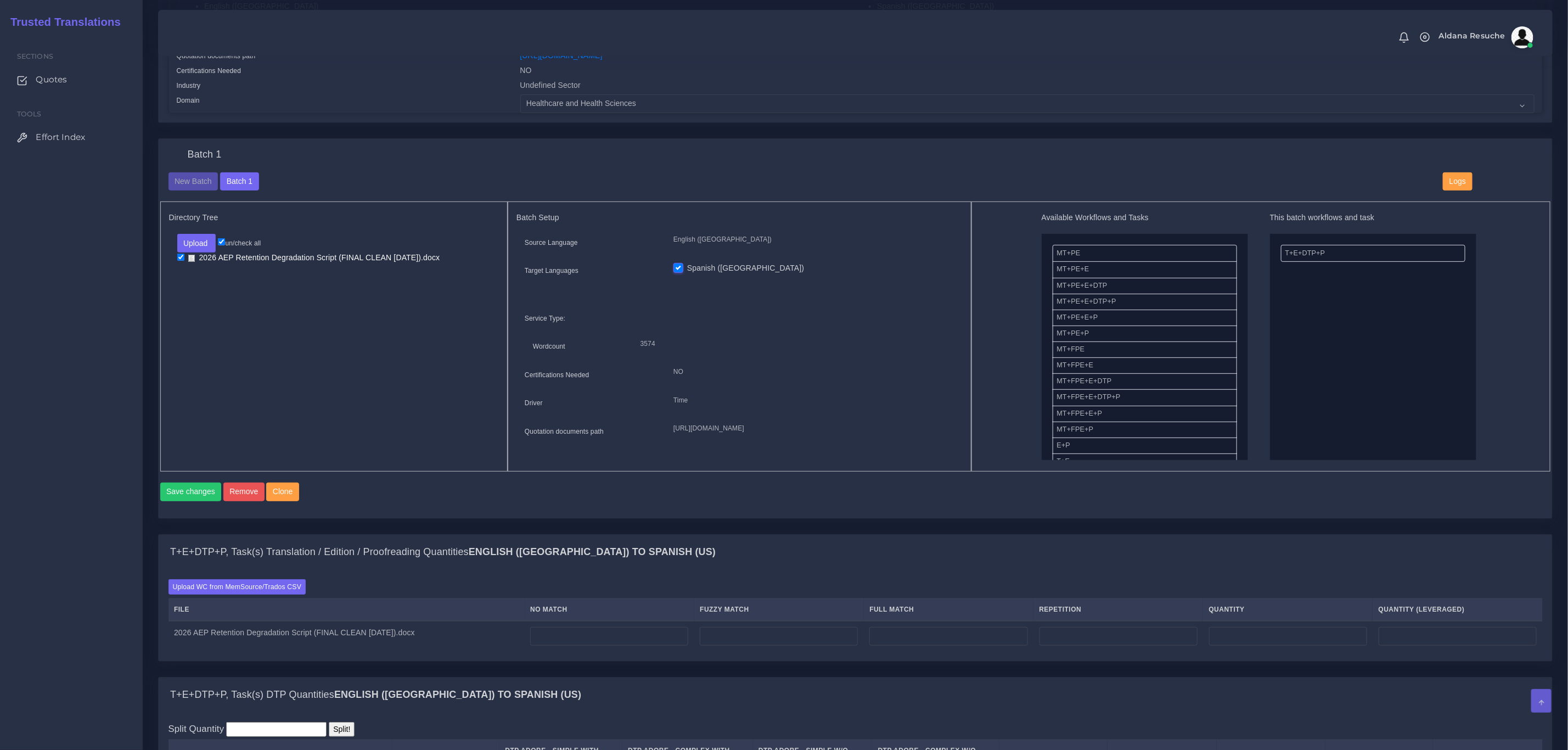
scroll to position [577, 0]
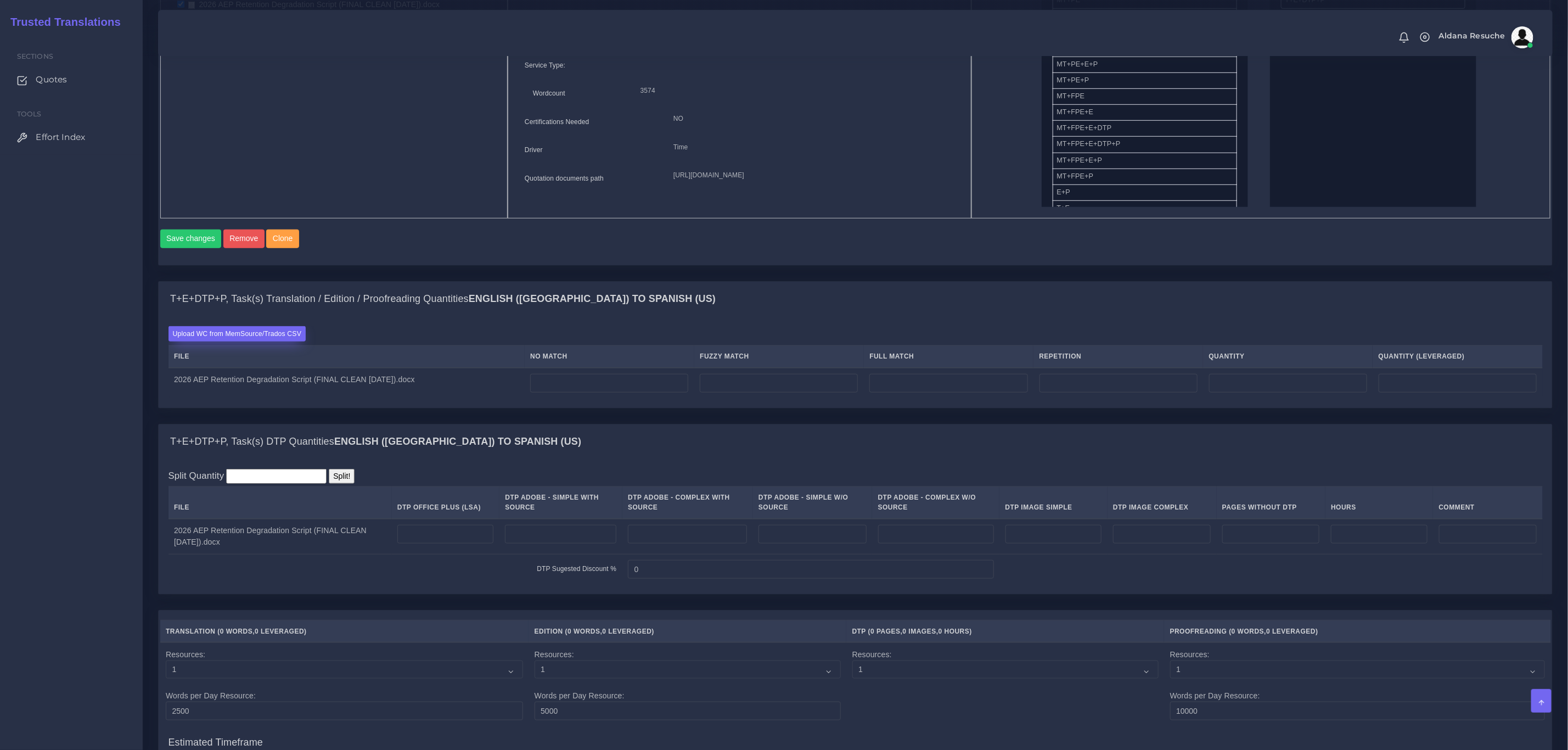
click at [231, 341] on label "Upload WC from MemSource/Trados CSV" at bounding box center [237, 334] width 138 height 15
click at [0, 0] on input "Upload WC from MemSource/Trados CSV" at bounding box center [0, 0] width 0 height 0
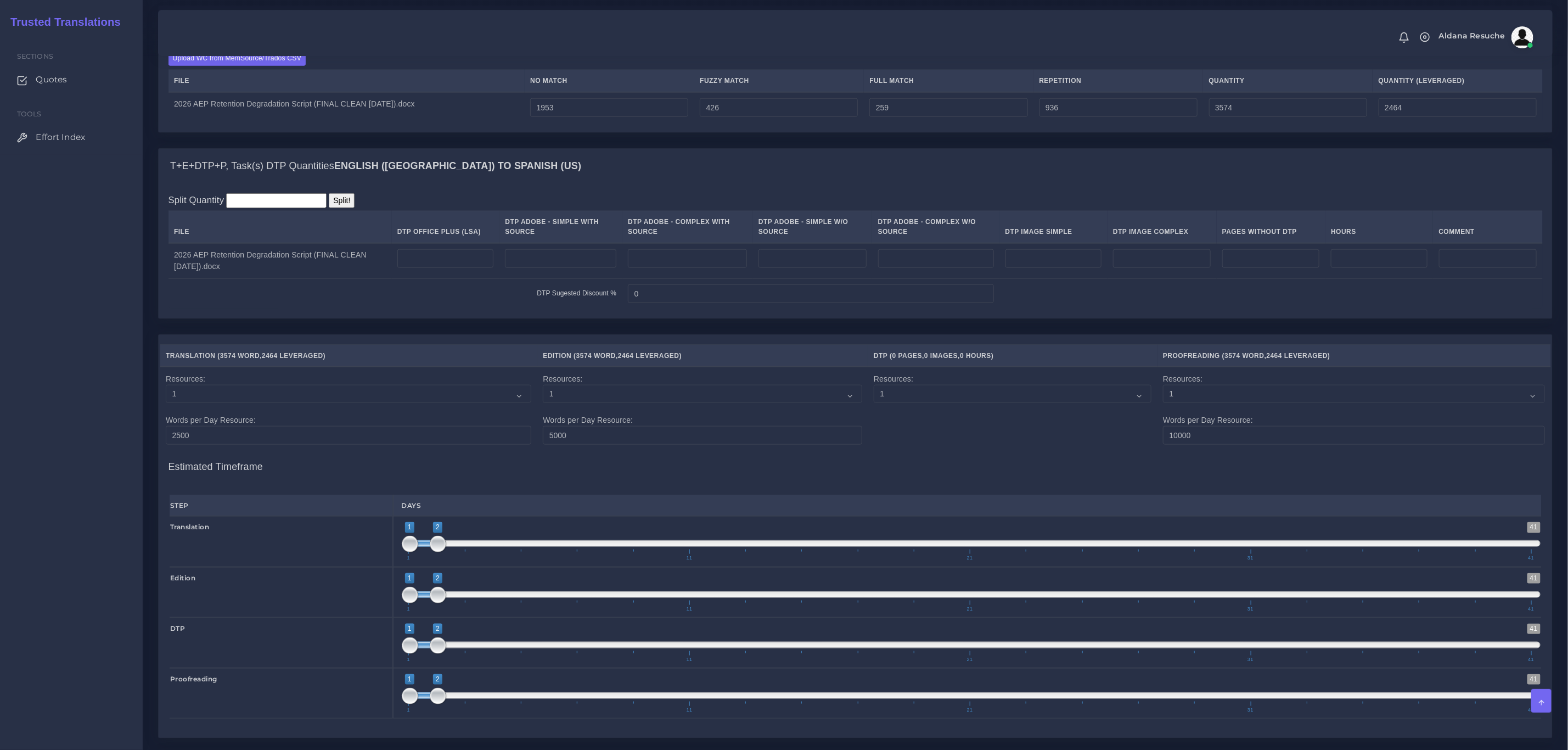
scroll to position [823, 0]
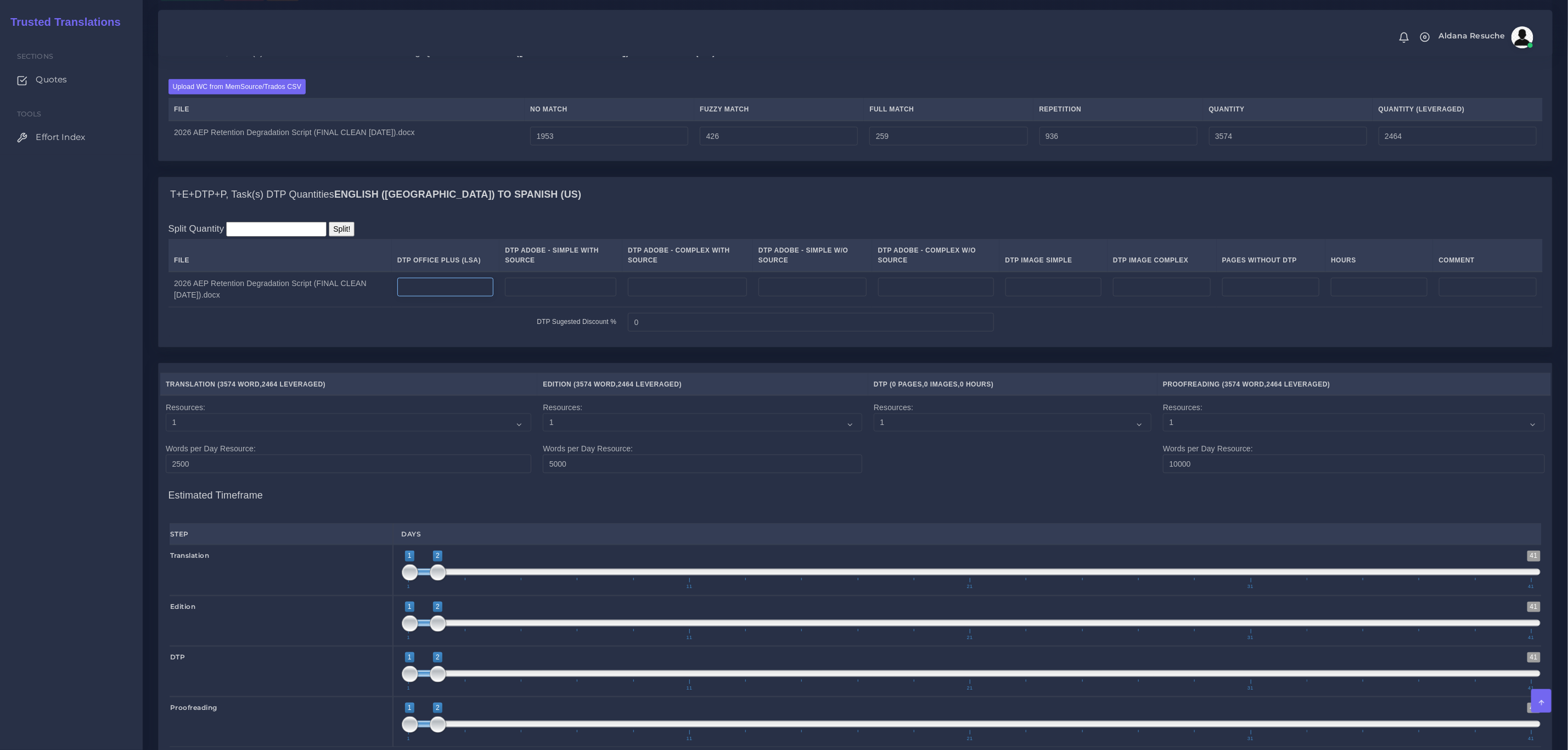
drag, startPoint x: 430, startPoint y: 300, endPoint x: 433, endPoint y: 305, distance: 5.8
click at [430, 296] on input "number" at bounding box center [446, 287] width 96 height 19
type input "10"
click at [719, 203] on div "T+E+DTP+P, Task(s) DTP Quantities English (US) TO Spanish (US)" at bounding box center [855, 195] width 1393 height 35
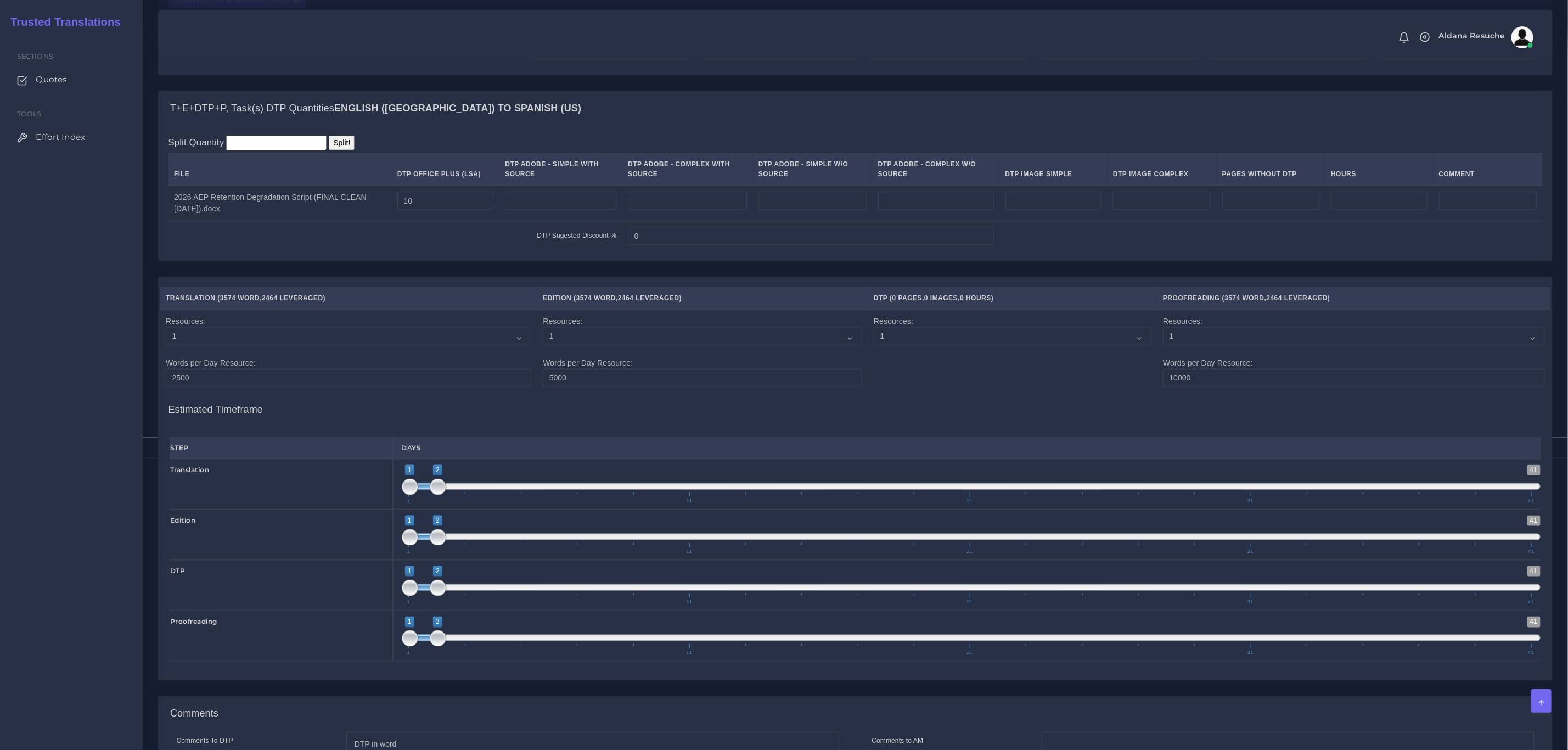
scroll to position [1120, 0]
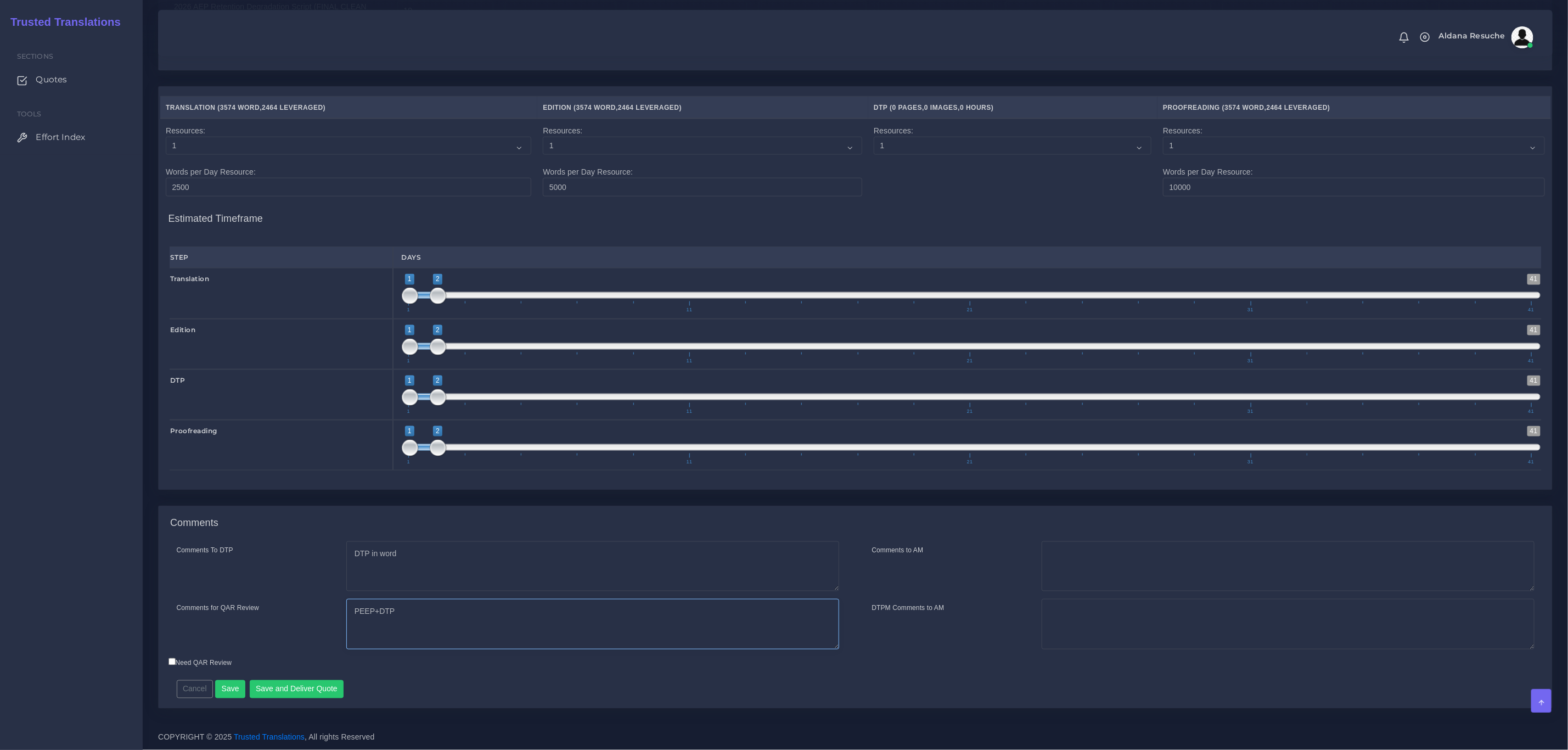
drag, startPoint x: 371, startPoint y: 615, endPoint x: 310, endPoint y: 626, distance: 62.0
click at [310, 626] on div "Comments for QAR Review PEEP+DTP" at bounding box center [508, 624] width 679 height 51
type textarea "TEP+DTP we'll analyze if TEP or PEEP is implemented due to the issues with this…"
click at [310, 694] on button "Save and Deliver Quote" at bounding box center [296, 689] width 94 height 19
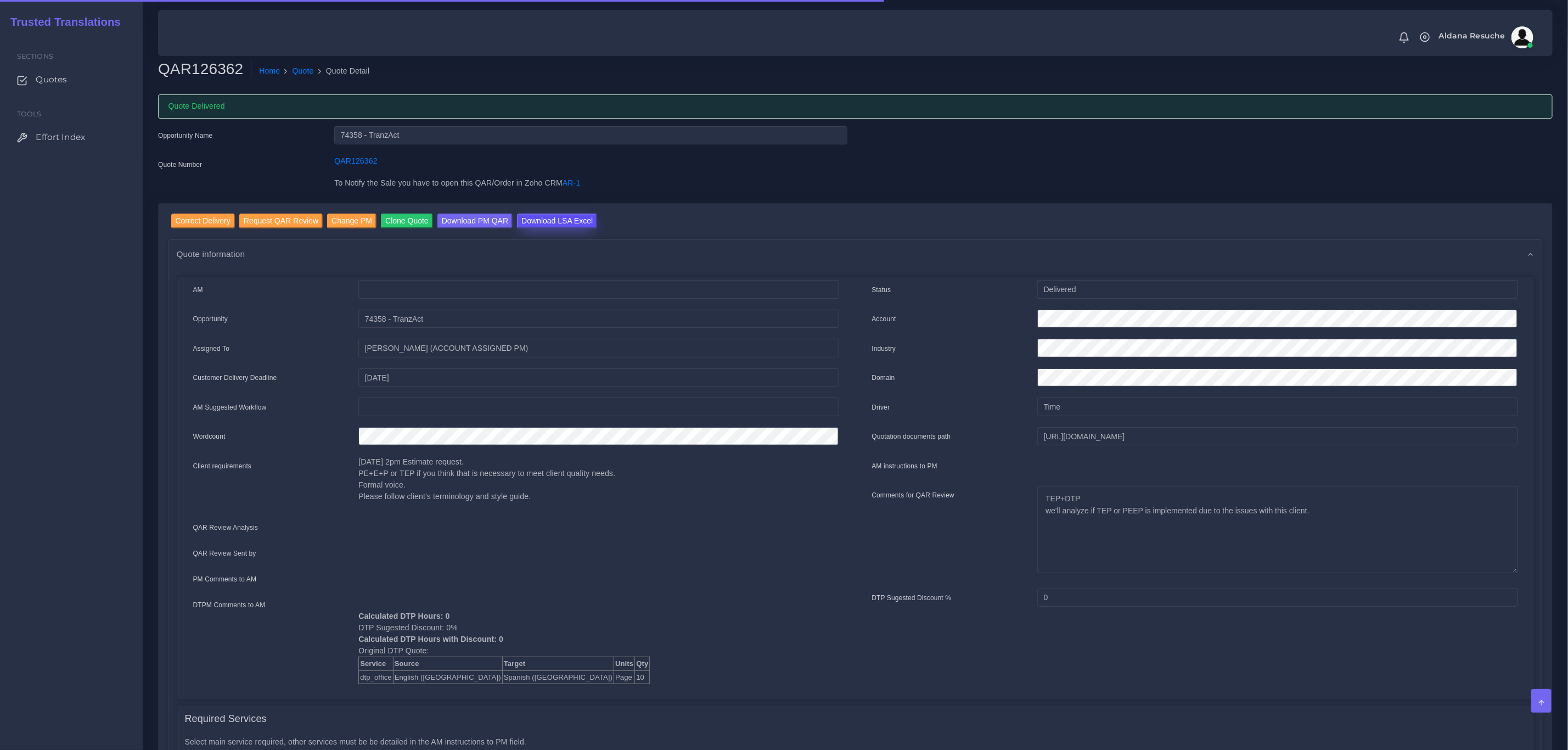
click at [541, 222] on input "Download LSA Excel" at bounding box center [557, 221] width 80 height 15
click at [314, 74] on li "Quote Detail" at bounding box center [342, 71] width 56 height 12
click at [304, 77] on ol "Home Quote Quote Detail" at bounding box center [726, 71] width 948 height 23
click at [298, 70] on link "Quote" at bounding box center [303, 71] width 21 height 12
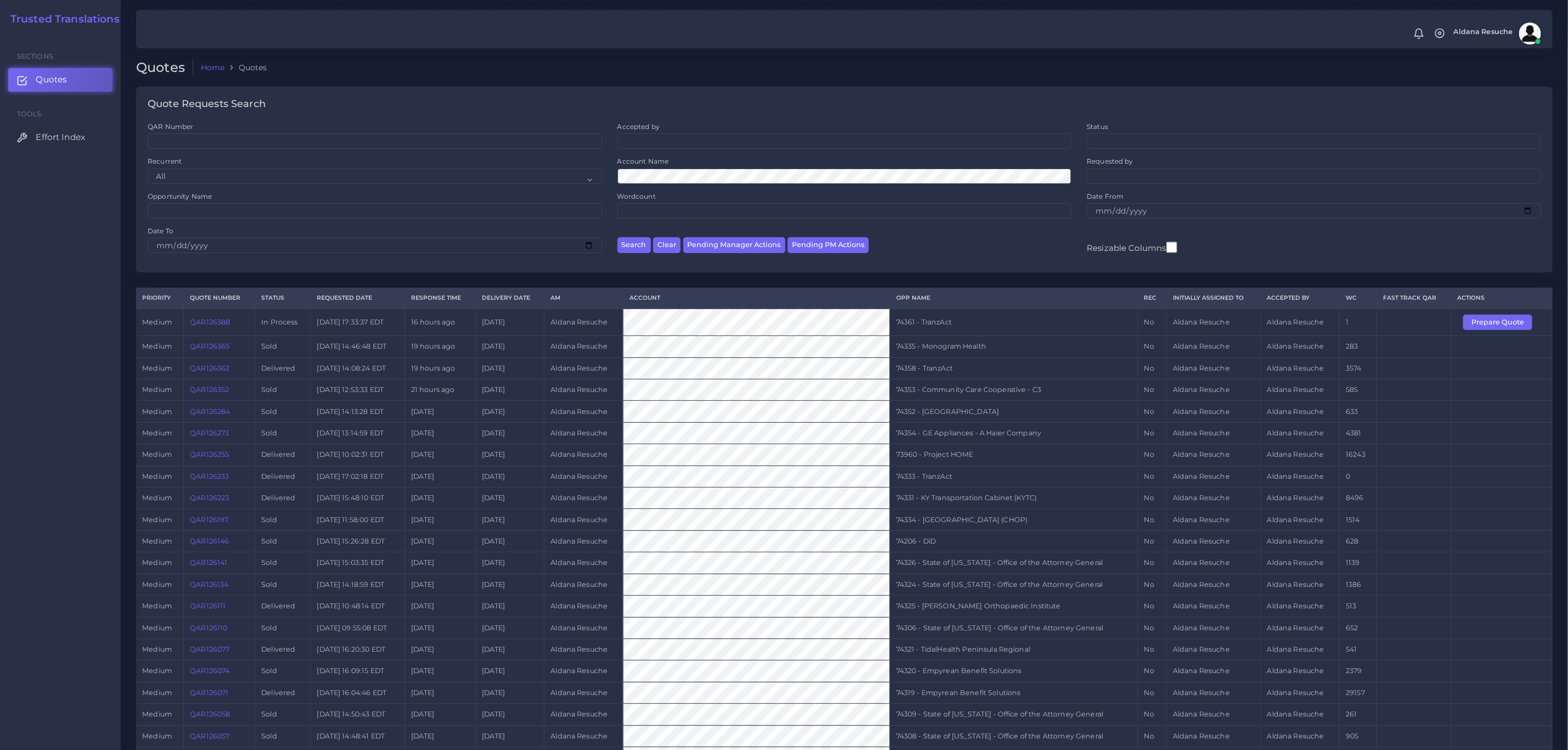
click at [475, 401] on td "21 hours ago" at bounding box center [440, 390] width 71 height 21
click at [1493, 330] on button "Prepare Quote" at bounding box center [1498, 322] width 69 height 15
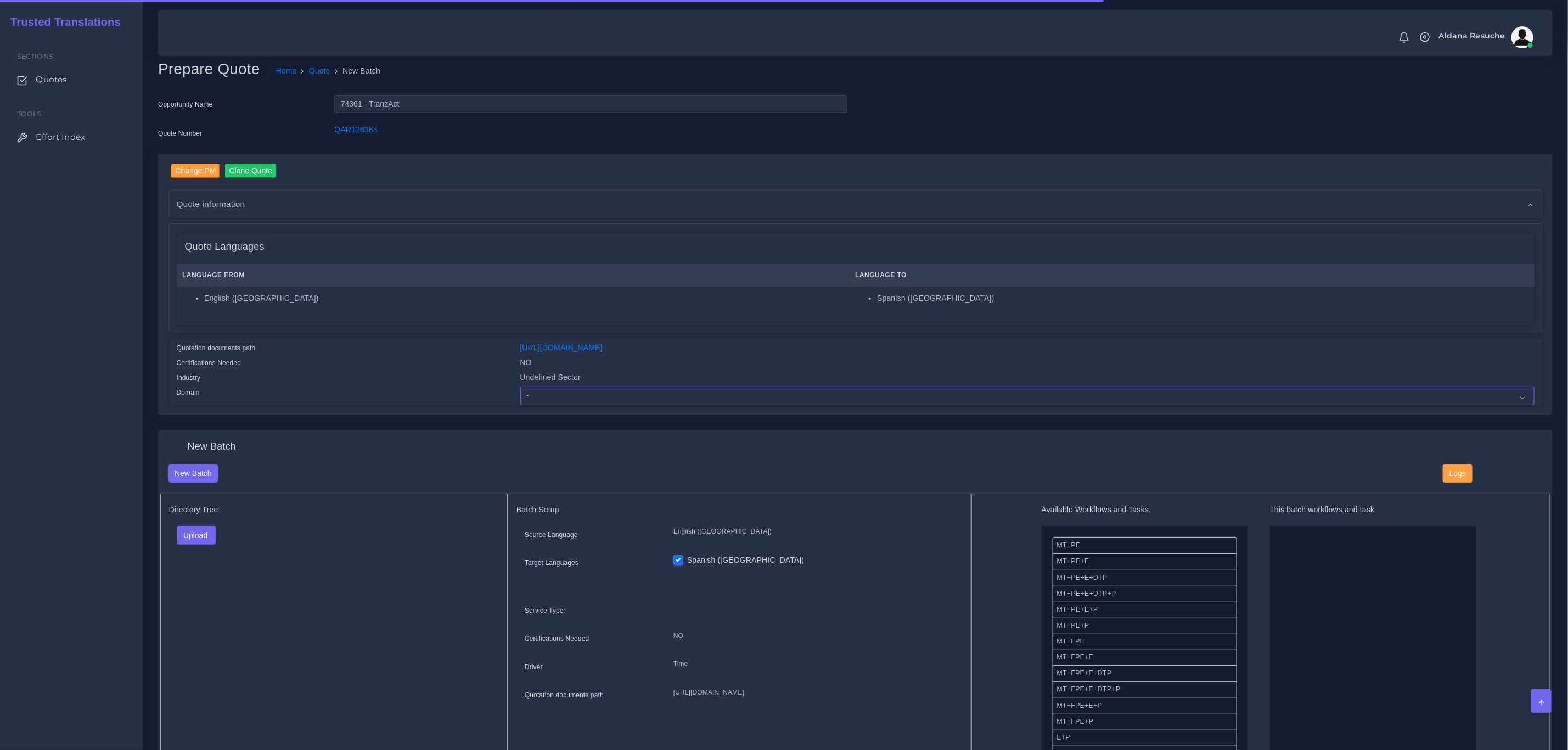
click at [579, 399] on select "- Advertising and Media Agriculture, Forestry and Fishing Architecture, Buildin…" at bounding box center [1027, 396] width 1014 height 19
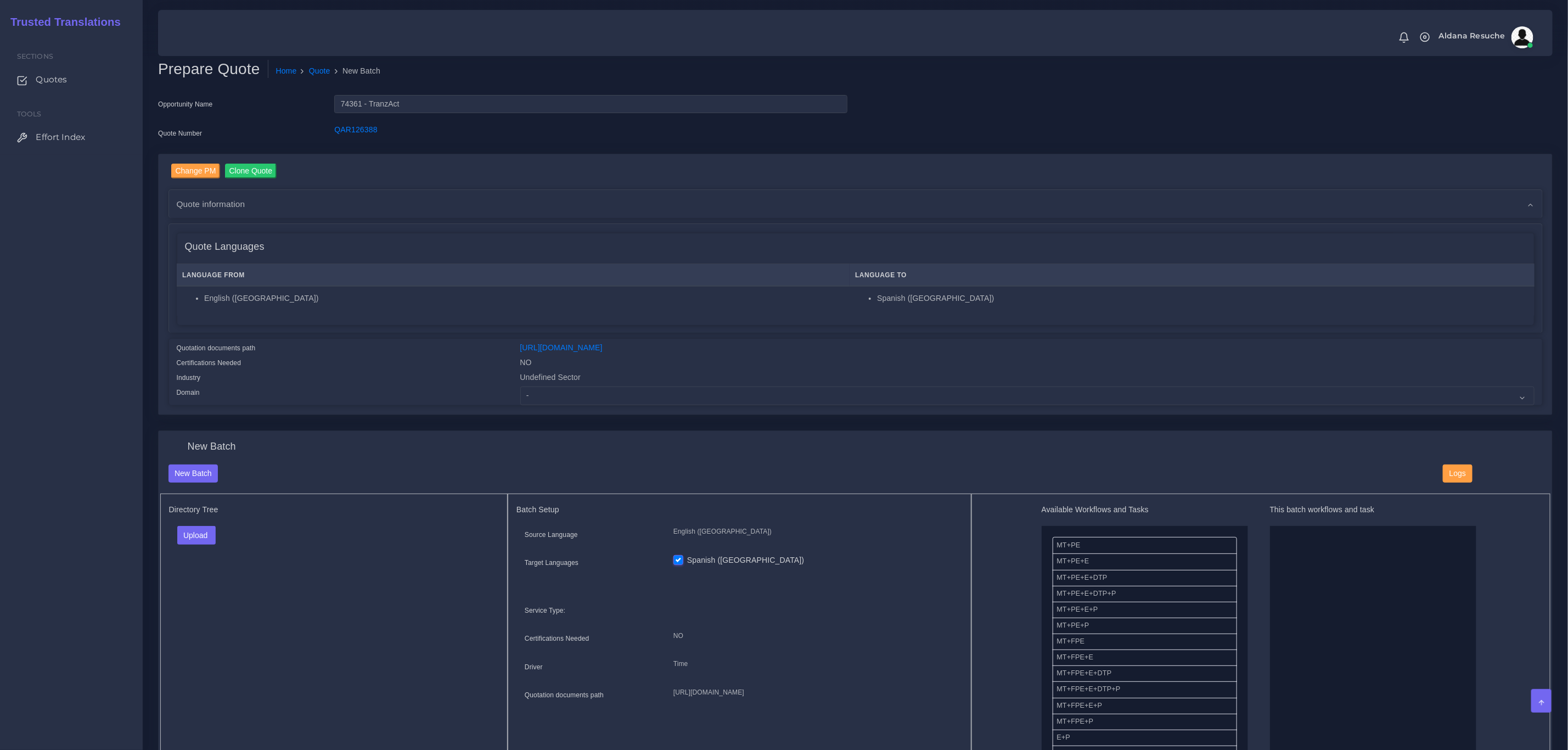
click at [564, 423] on div "Change PM Clone Quote Quote information AM Opportunity" at bounding box center [855, 292] width 1411 height 277
click at [565, 398] on select "- Advertising and Media Agriculture, Forestry and Fishing Architecture, Buildin…" at bounding box center [1027, 396] width 1014 height 19
select select "Healthcare and Health Sciences"
click at [520, 387] on select "- Advertising and Media Agriculture, Forestry and Fishing Architecture, Buildin…" at bounding box center [1027, 396] width 1014 height 19
click at [203, 539] on button "Upload" at bounding box center [197, 535] width 39 height 19
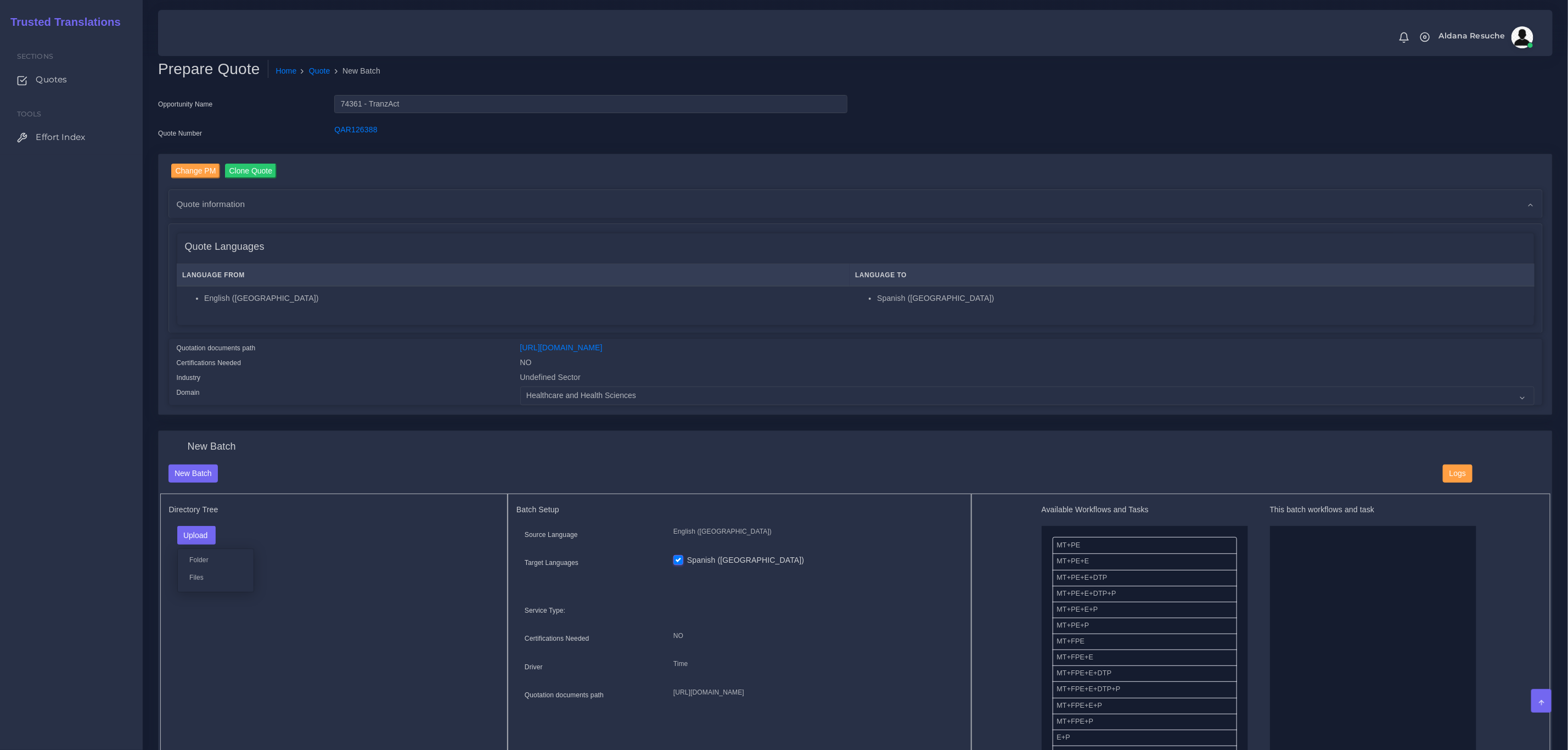
click at [201, 587] on div "Folder Files" at bounding box center [215, 570] width 77 height 44
click at [208, 544] on button "Upload" at bounding box center [197, 535] width 39 height 19
click at [200, 581] on label "Files" at bounding box center [215, 577] width 75 height 14
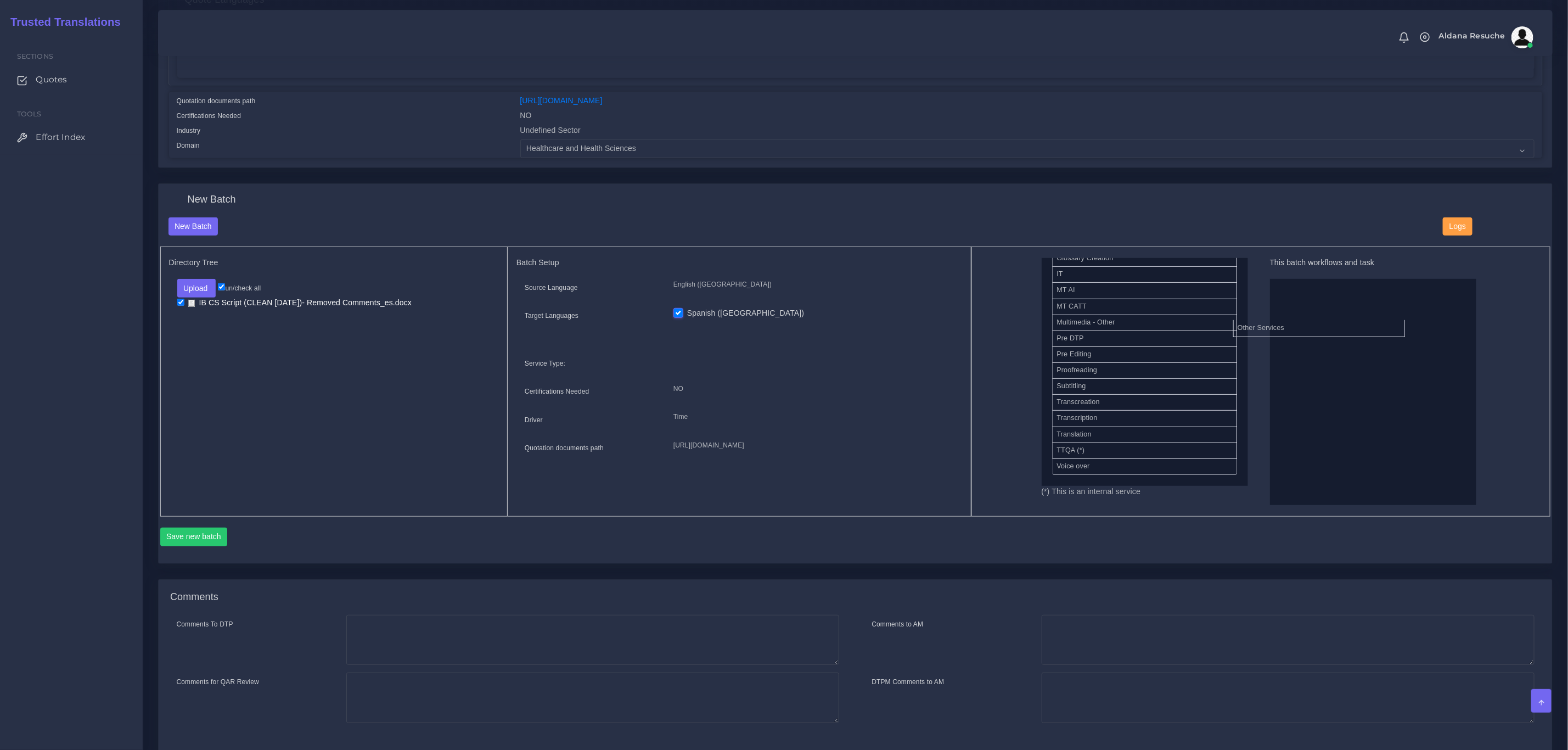
scroll to position [547, 0]
drag, startPoint x: 1105, startPoint y: 318, endPoint x: 1326, endPoint y: 323, distance: 221.1
click at [203, 540] on button "Save new batch" at bounding box center [194, 536] width 68 height 19
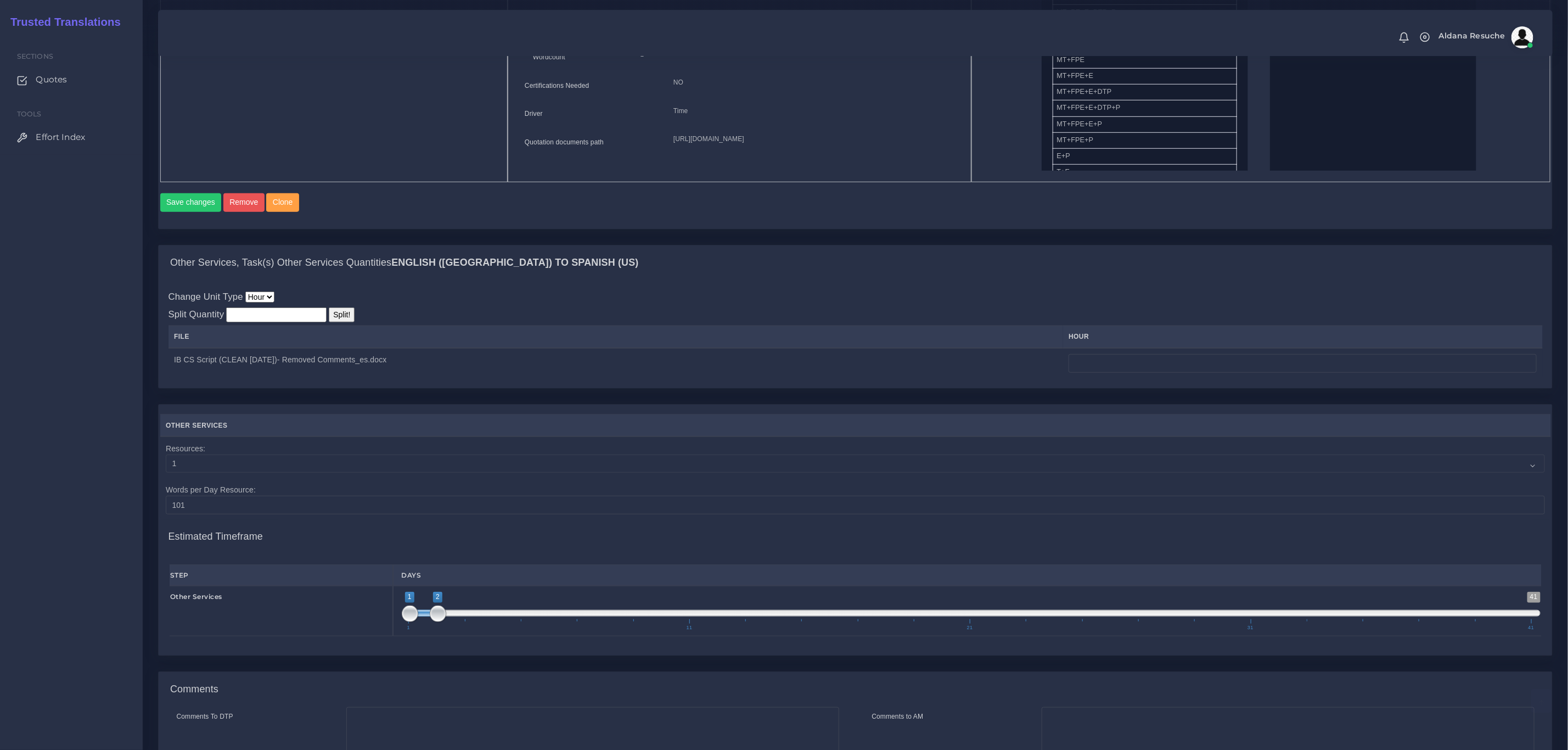
scroll to position [765, 0]
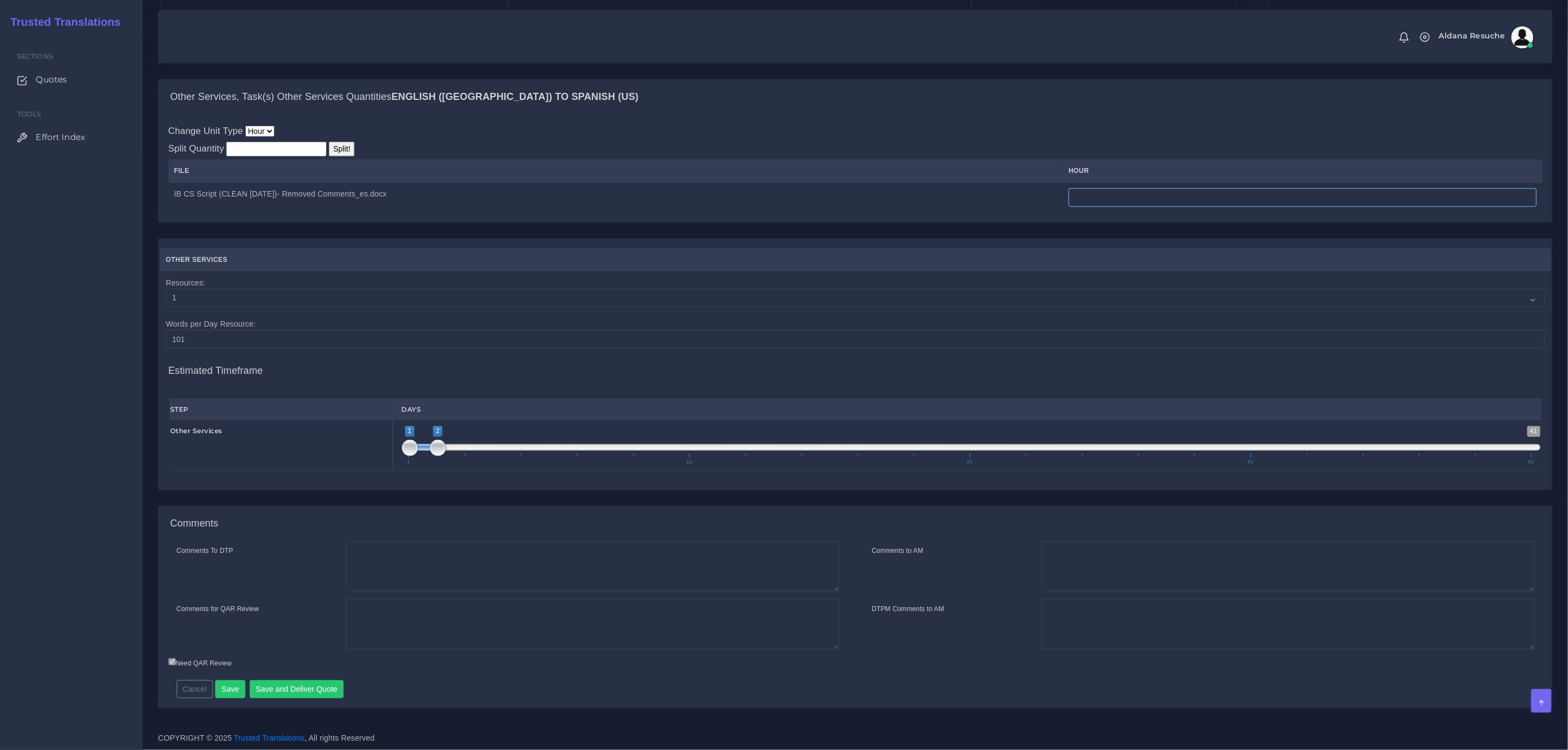
click at [1115, 188] on input "number" at bounding box center [1303, 197] width 468 height 19
type input "8"
click at [1117, 107] on div "Other Services, Task(s) Other Services Quantities English ([GEOGRAPHIC_DATA]) T…" at bounding box center [855, 97] width 1393 height 35
click at [478, 614] on textarea "Comments for QAR Review" at bounding box center [593, 624] width 493 height 51
paste textarea "> Revert from informal to formal (previously quoted at 5 hours) > Implement all…"
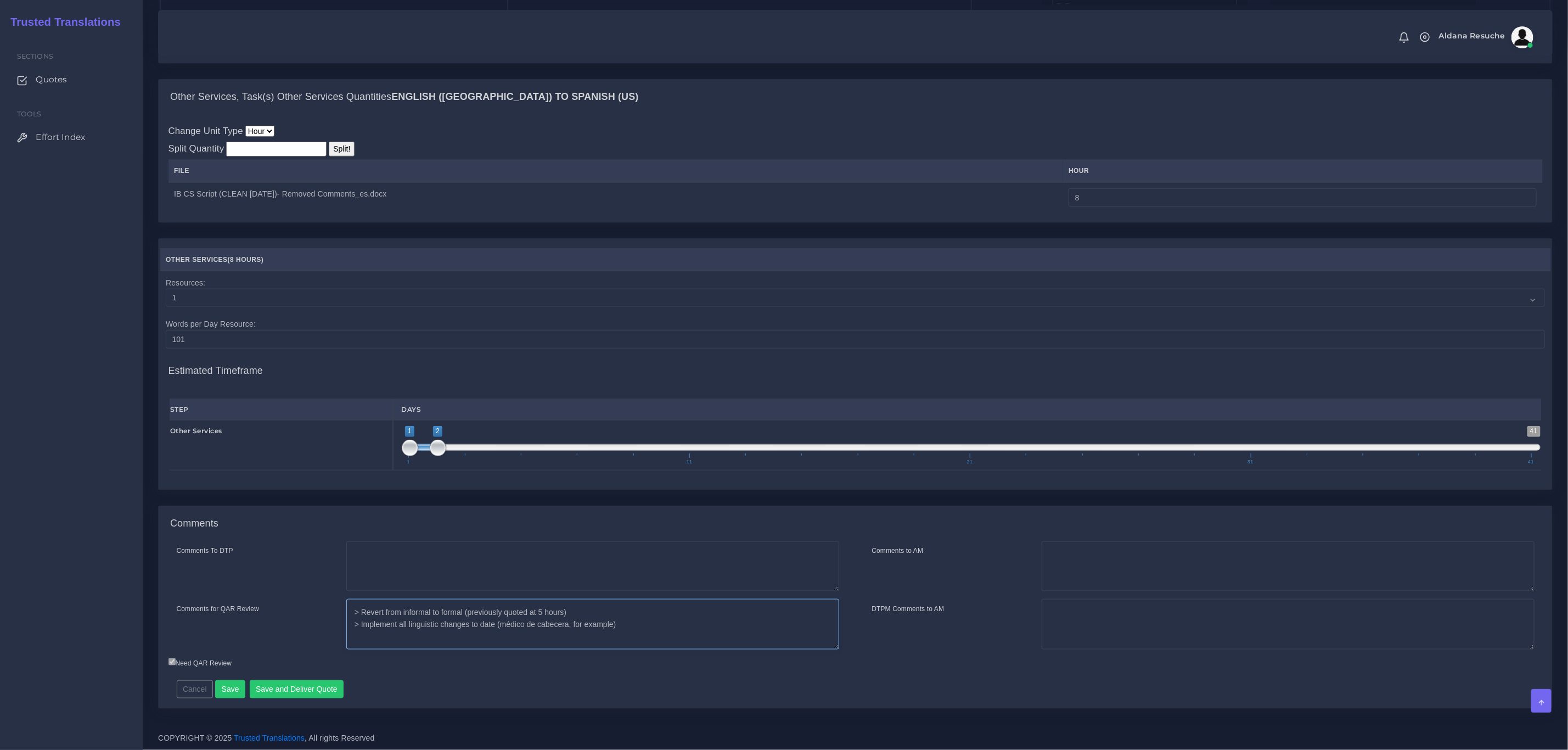
type textarea "> Revert from informal to formal (previously quoted at 5 hours) > Implement all…"
click at [404, 563] on textarea "Comments To DTP" at bounding box center [593, 566] width 493 height 51
type textarea "no DTP needed"
drag, startPoint x: 1105, startPoint y: 187, endPoint x: 1066, endPoint y: 196, distance: 40.0
click at [1066, 196] on tr "IB CS Script (CLEAN 5-17-24)- Removed Comments_es.docx 8" at bounding box center [856, 197] width 1374 height 30
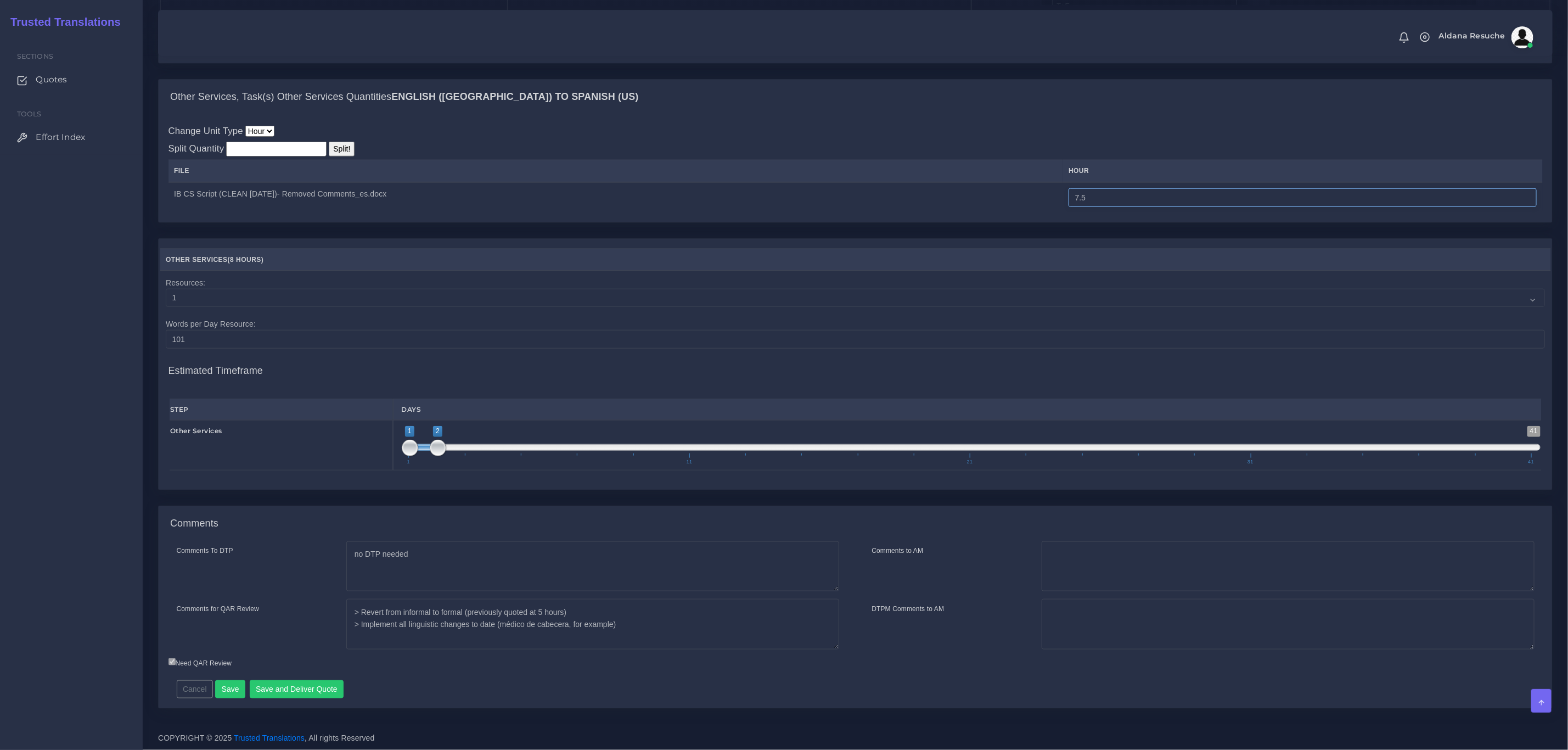
type input "7.5"
click at [1063, 200] on td "IB CS Script (CLEAN 5-17-24)- Removed Comments_es.docx" at bounding box center [616, 197] width 895 height 30
click at [321, 682] on button "Save and Deliver Quote" at bounding box center [296, 689] width 94 height 19
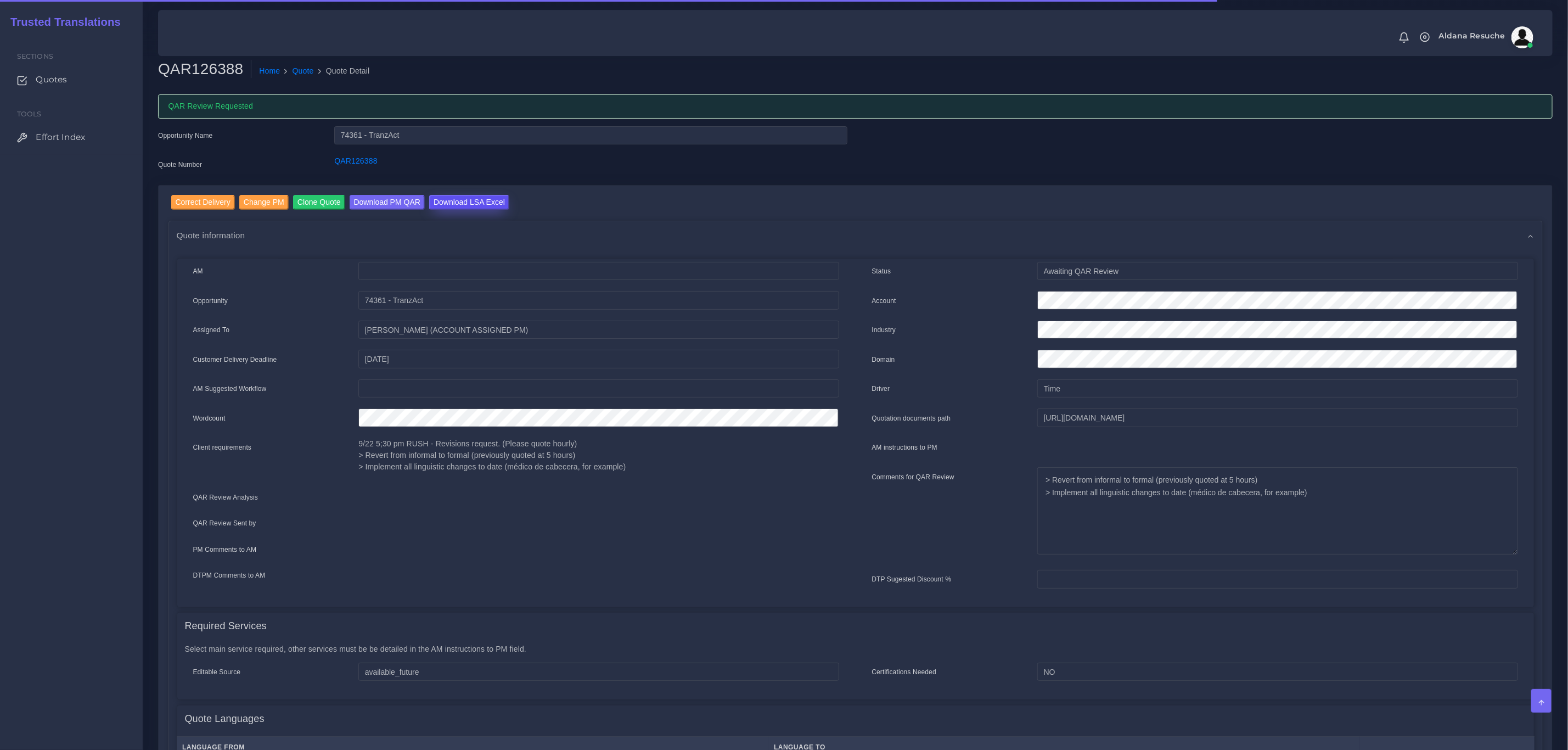
click at [472, 198] on input "Download LSA Excel" at bounding box center [469, 202] width 80 height 15
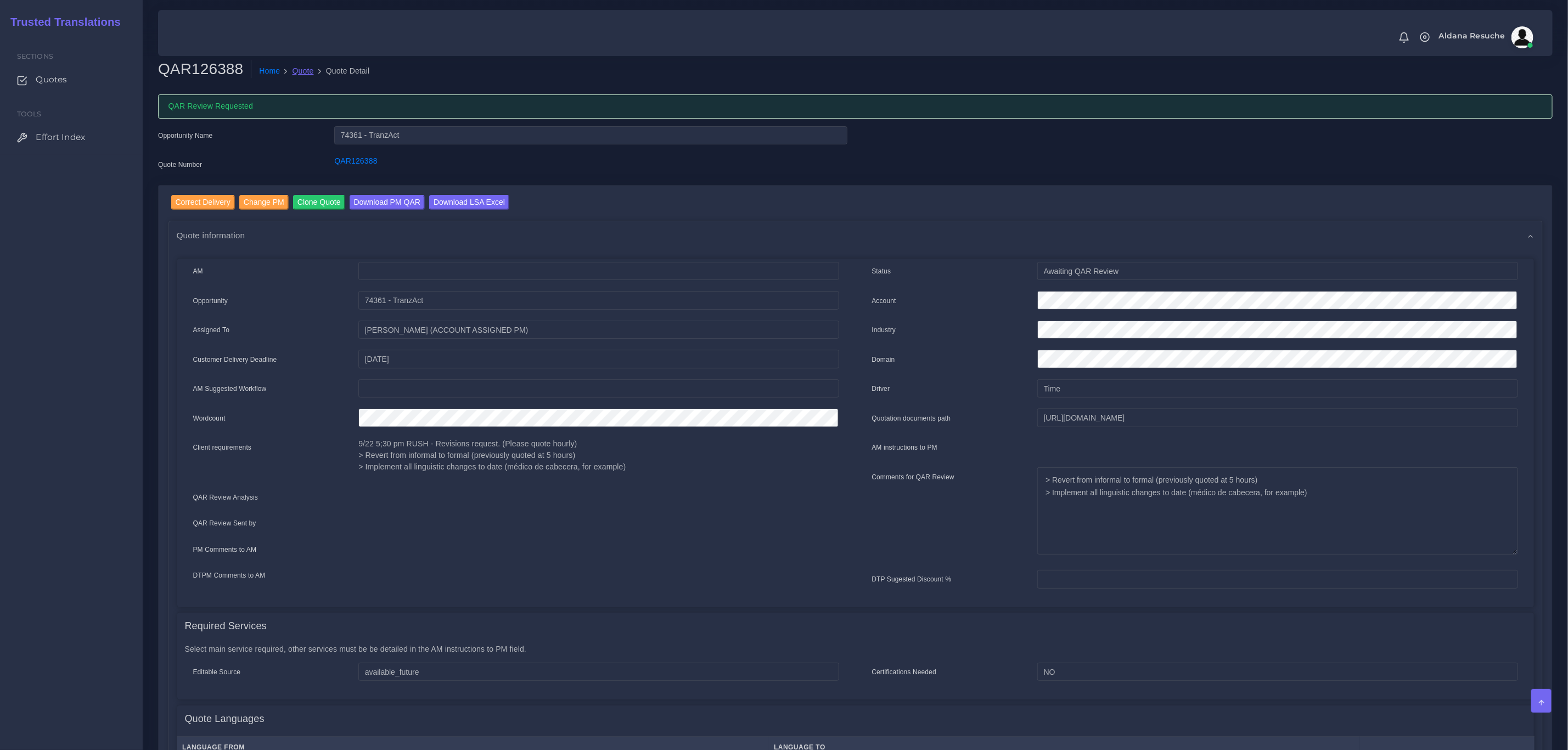
click at [297, 66] on link "Quote" at bounding box center [303, 71] width 21 height 12
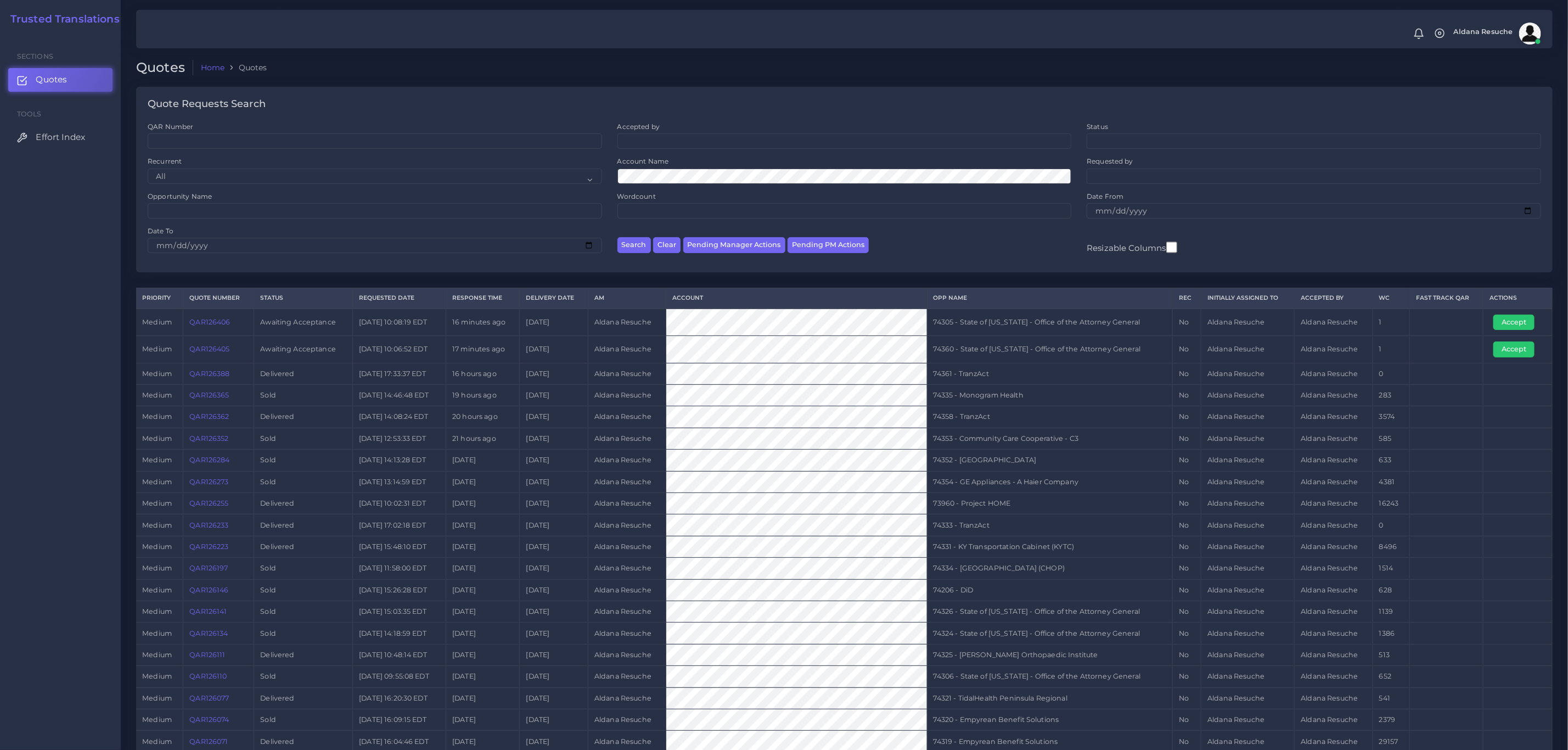
click at [209, 377] on link "QAR126388" at bounding box center [209, 374] width 40 height 9
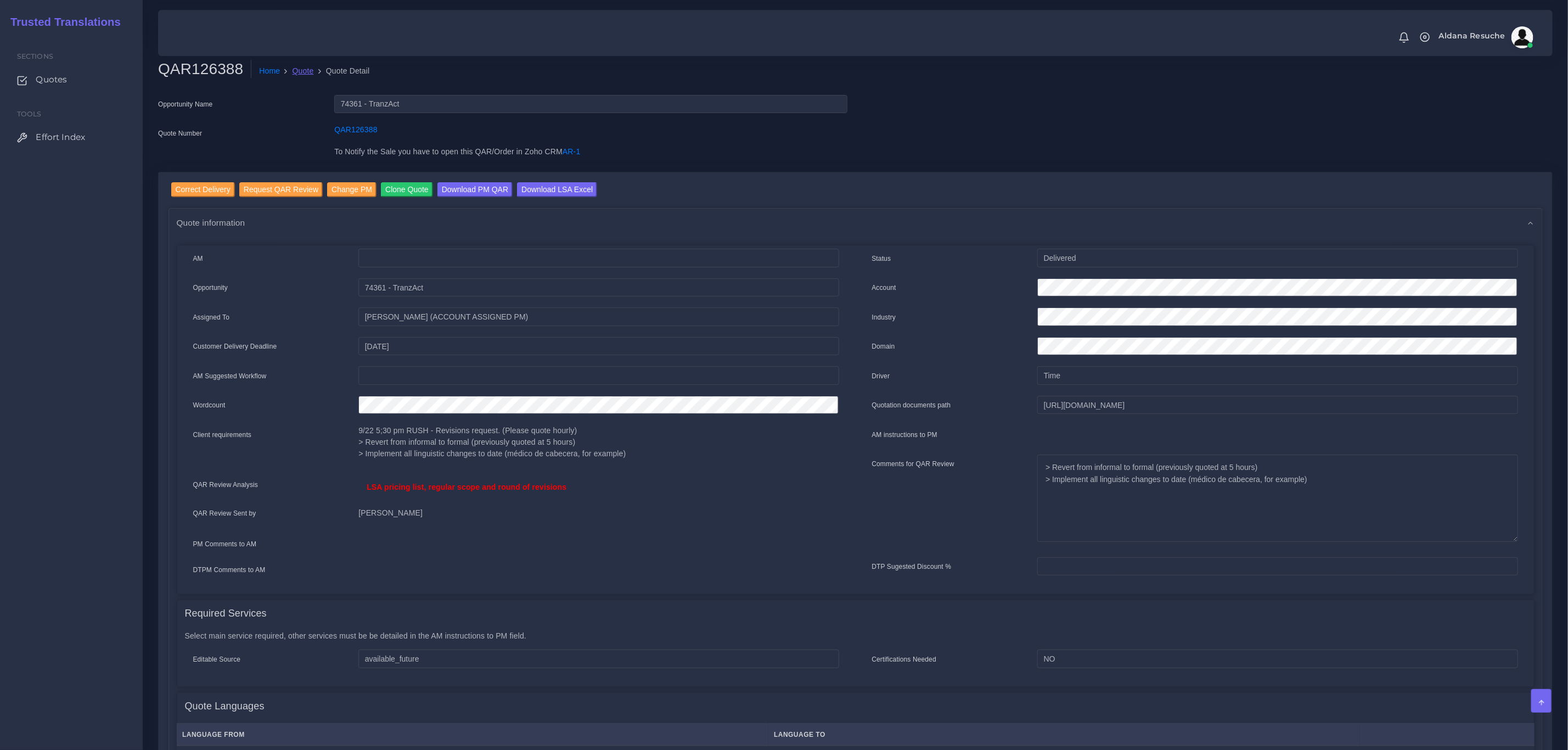
click at [301, 75] on link "Quote" at bounding box center [303, 71] width 21 height 12
